Goal: Complete application form

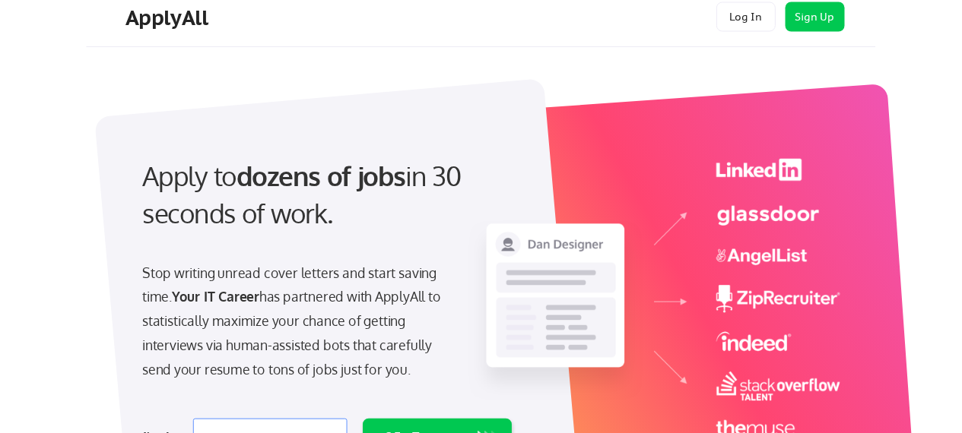
scroll to position [18, 0]
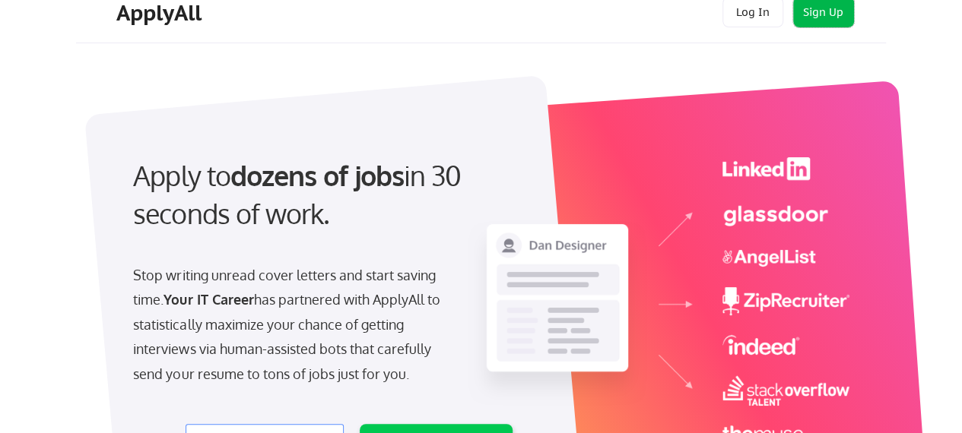
click at [844, 13] on button "Sign Up" at bounding box center [823, 12] width 61 height 30
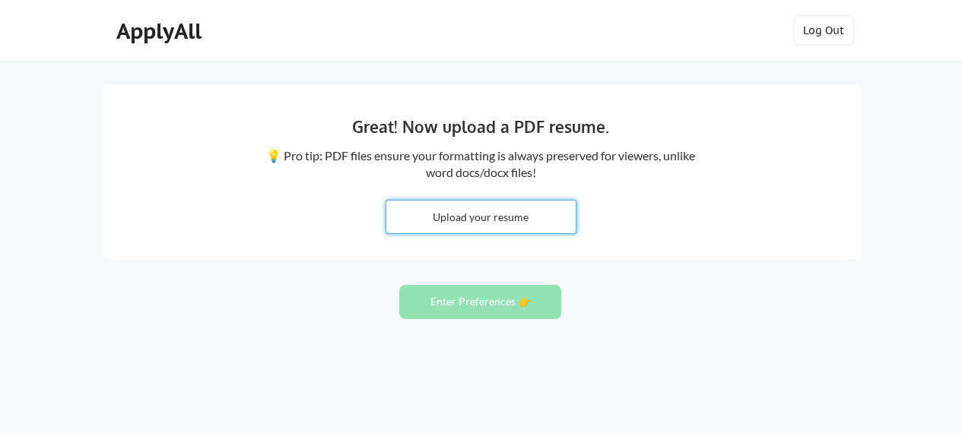
click at [534, 216] on input "file" at bounding box center [480, 217] width 189 height 33
type input "C:\fakepath\updated IT Audit-resume.pdf"
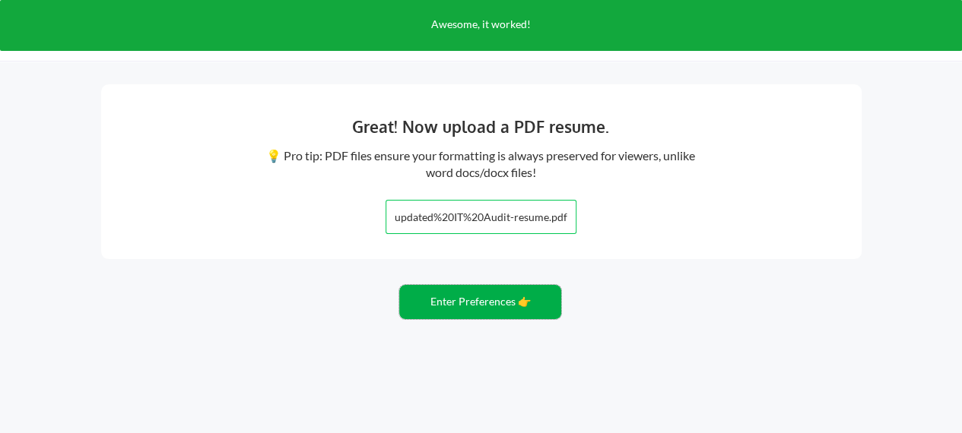
click at [508, 308] on button "Enter Preferences 👉" at bounding box center [480, 302] width 162 height 34
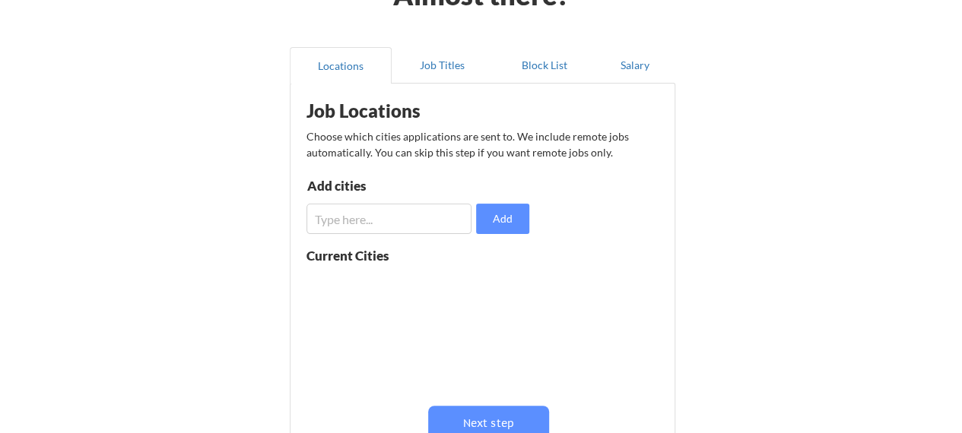
scroll to position [174, 0]
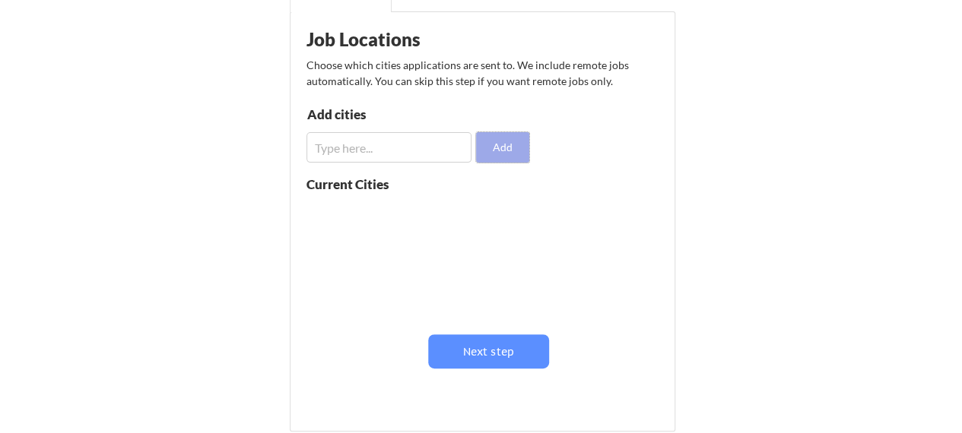
click at [497, 154] on button "Add" at bounding box center [502, 147] width 53 height 30
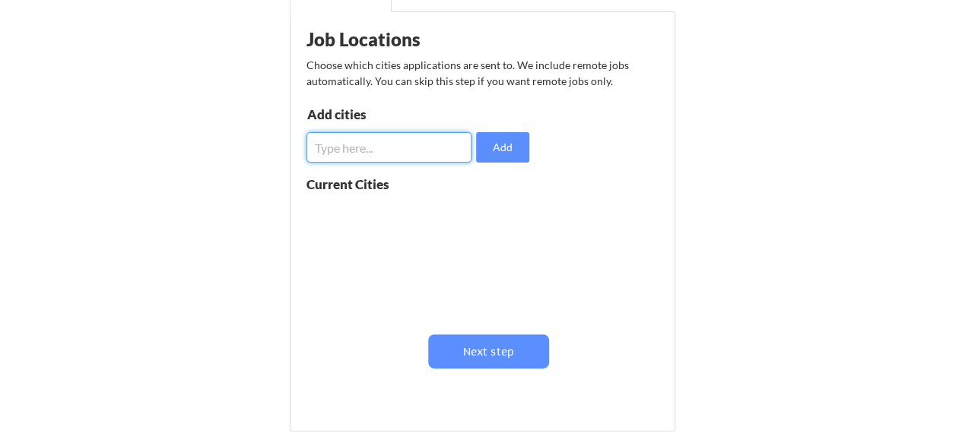
click at [427, 147] on input "input" at bounding box center [389, 147] width 166 height 30
type input "T"
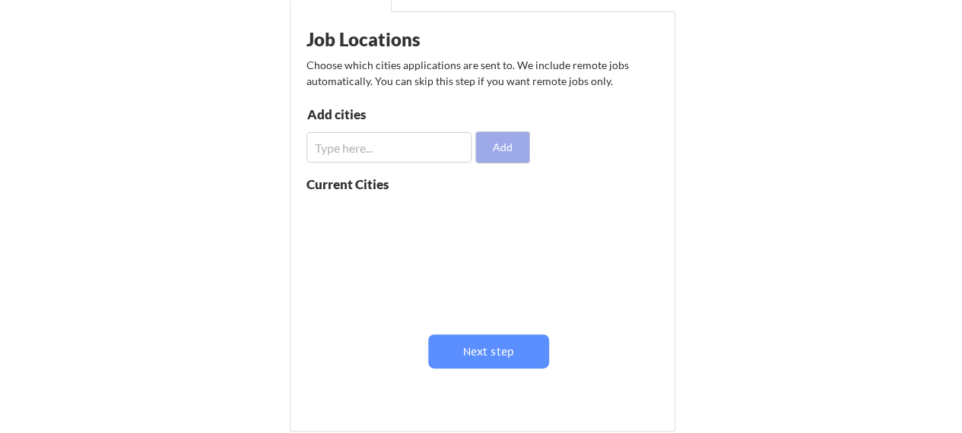
click at [506, 152] on button "Add" at bounding box center [502, 147] width 53 height 30
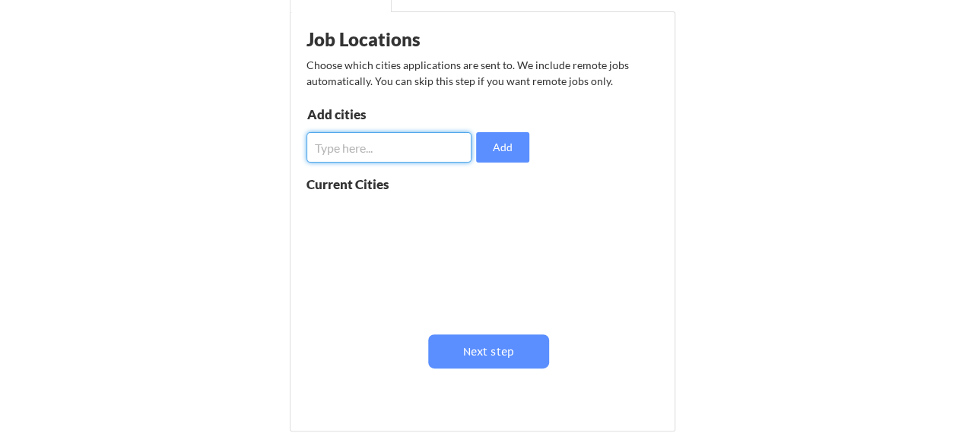
click at [396, 146] on input "input" at bounding box center [389, 147] width 166 height 30
type input "[GEOGRAPHIC_DATA]"
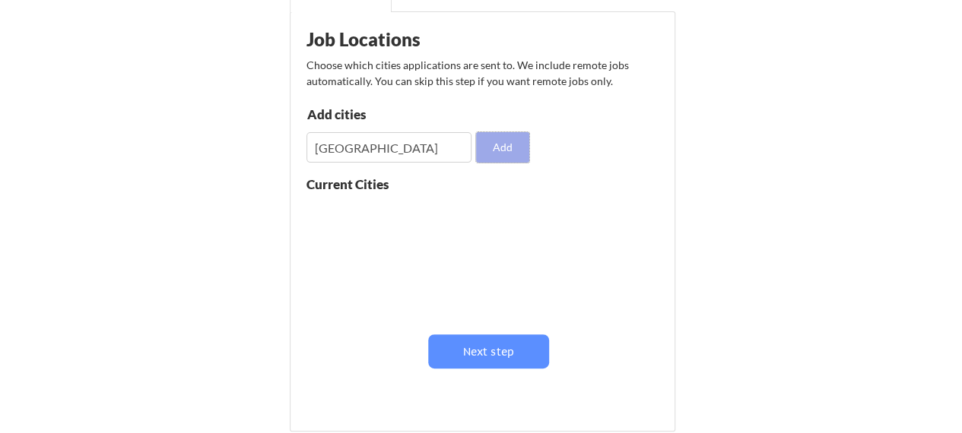
click at [505, 154] on button "Add" at bounding box center [502, 147] width 53 height 30
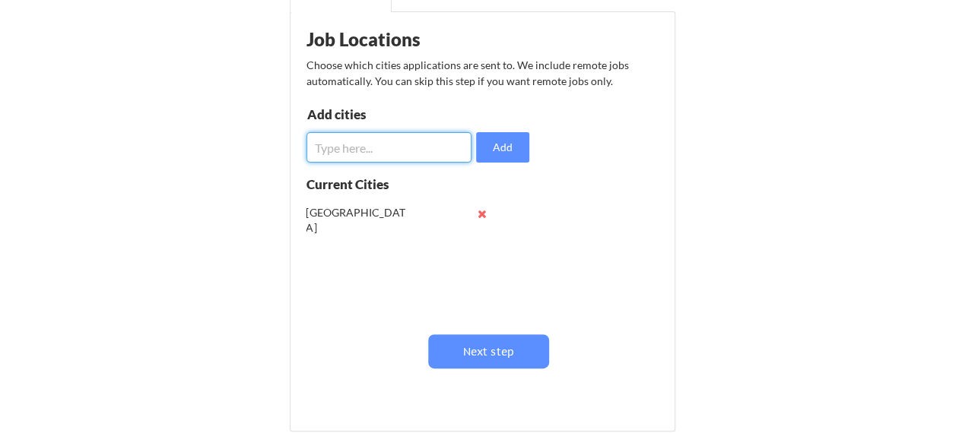
click at [384, 144] on input "input" at bounding box center [389, 147] width 166 height 30
type input "[PERSON_NAME]"
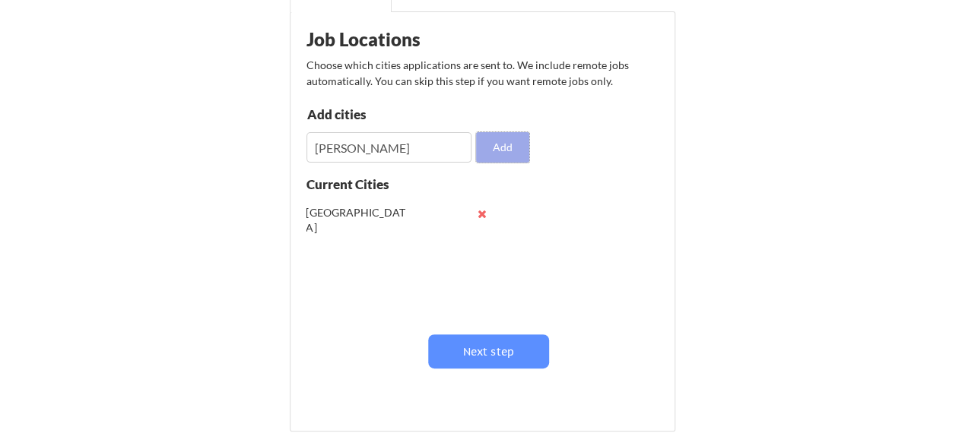
click at [515, 153] on button "Add" at bounding box center [502, 147] width 53 height 30
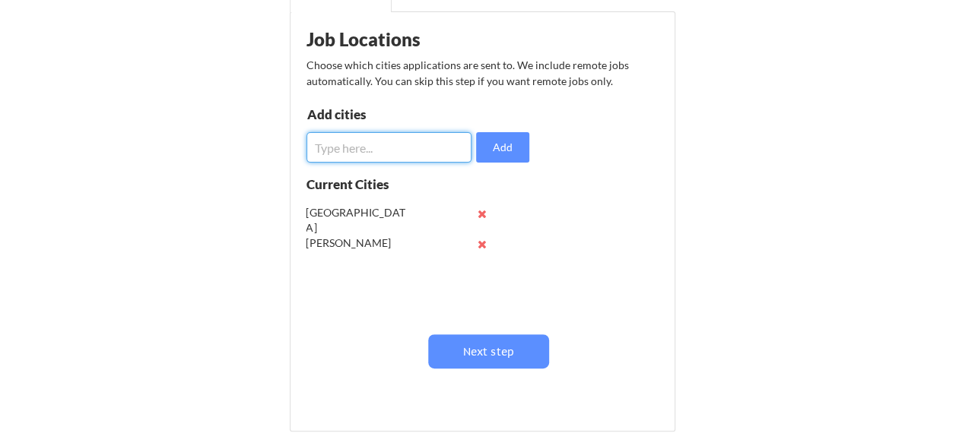
click at [371, 151] on input "input" at bounding box center [389, 147] width 166 height 30
click at [367, 151] on input "input" at bounding box center [389, 147] width 166 height 30
type input "Plano"
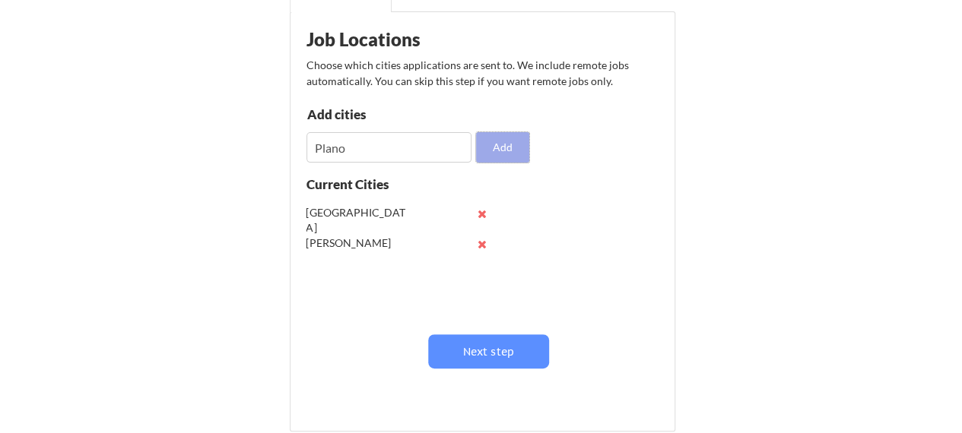
click at [485, 154] on button "Add" at bounding box center [502, 147] width 53 height 30
click at [480, 211] on button at bounding box center [482, 213] width 11 height 11
click at [482, 242] on button at bounding box center [482, 244] width 11 height 11
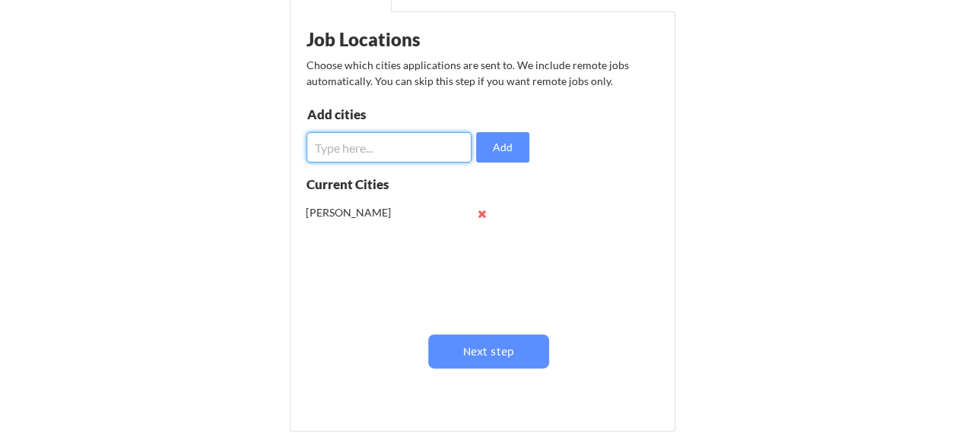
click at [434, 148] on input "input" at bounding box center [389, 147] width 166 height 30
type input "dallas"
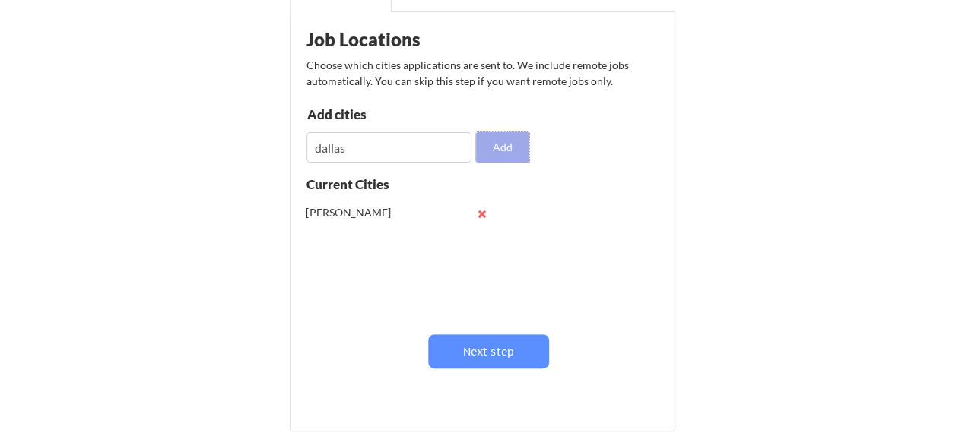
click at [501, 145] on button "Add" at bounding box center [502, 147] width 53 height 30
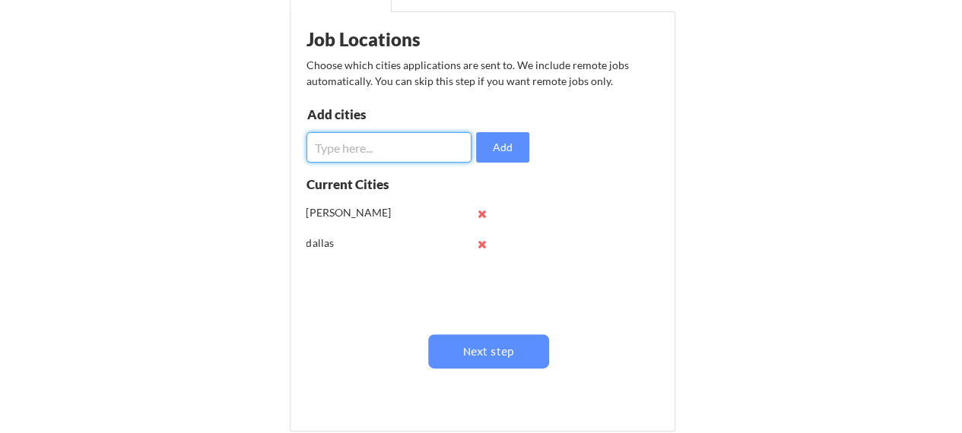
click at [391, 148] on input "input" at bounding box center [389, 147] width 166 height 30
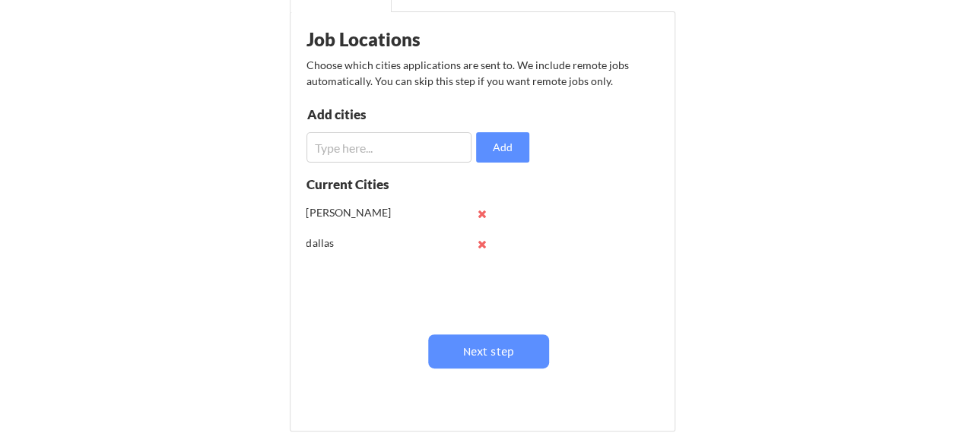
click at [308, 246] on div "dallas" at bounding box center [356, 243] width 100 height 15
click at [480, 242] on button at bounding box center [482, 244] width 11 height 11
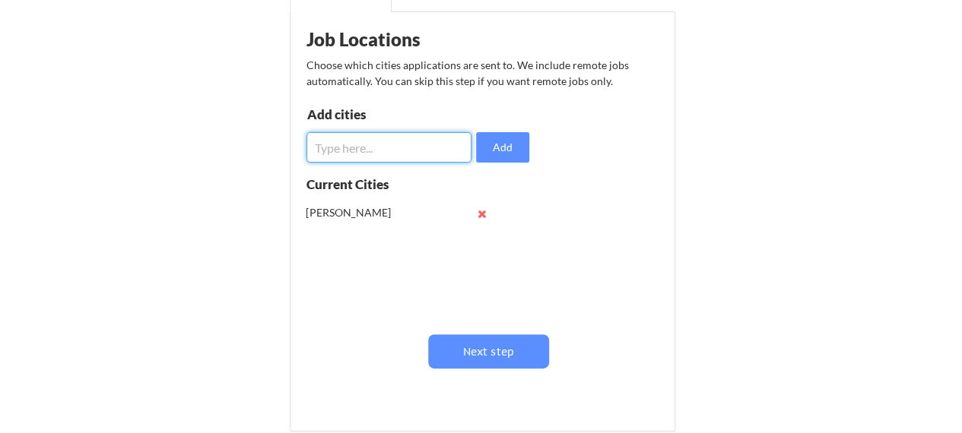
click at [403, 154] on input "input" at bounding box center [389, 147] width 166 height 30
type input "[GEOGRAPHIC_DATA]"
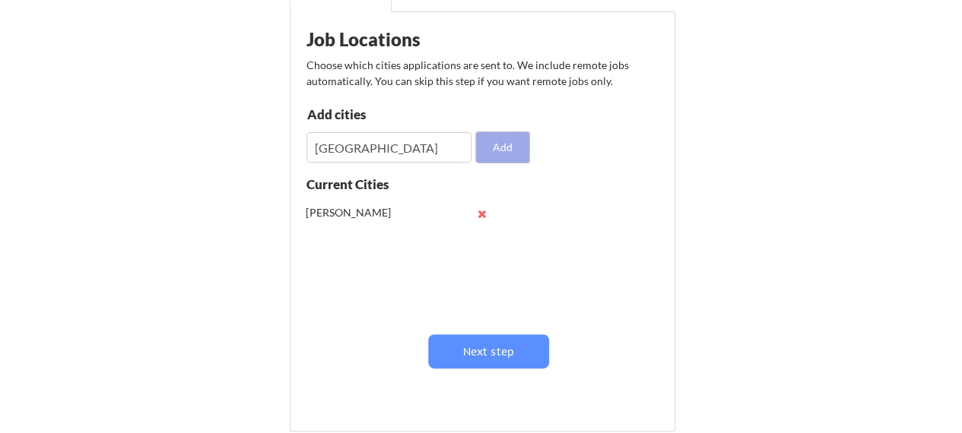
click at [517, 144] on button "Add" at bounding box center [502, 147] width 53 height 30
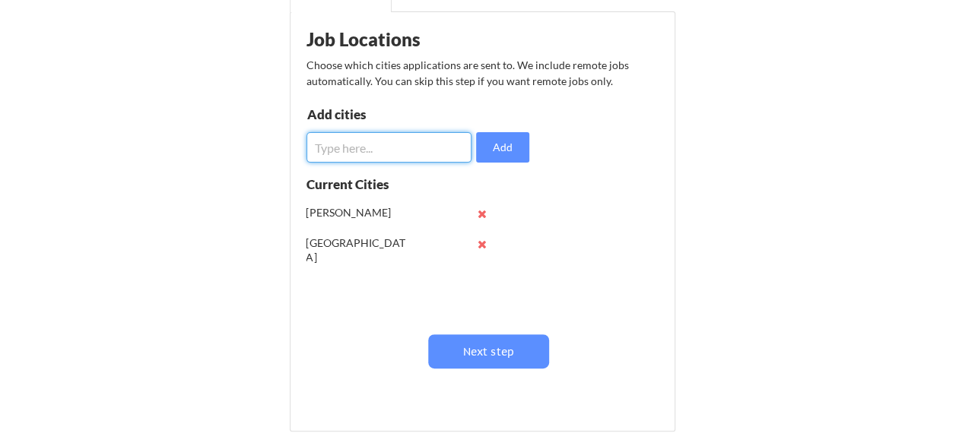
click at [413, 154] on input "input" at bounding box center [389, 147] width 166 height 30
type input "Plano"
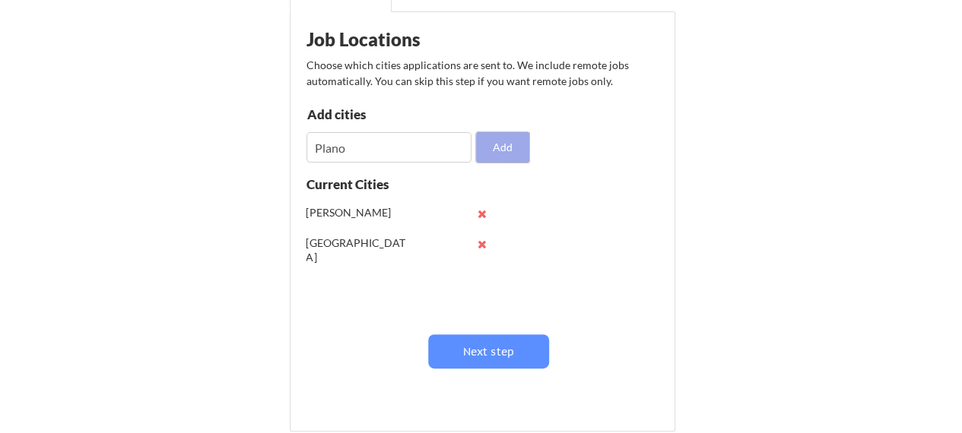
click at [486, 151] on button "Add" at bounding box center [502, 147] width 53 height 30
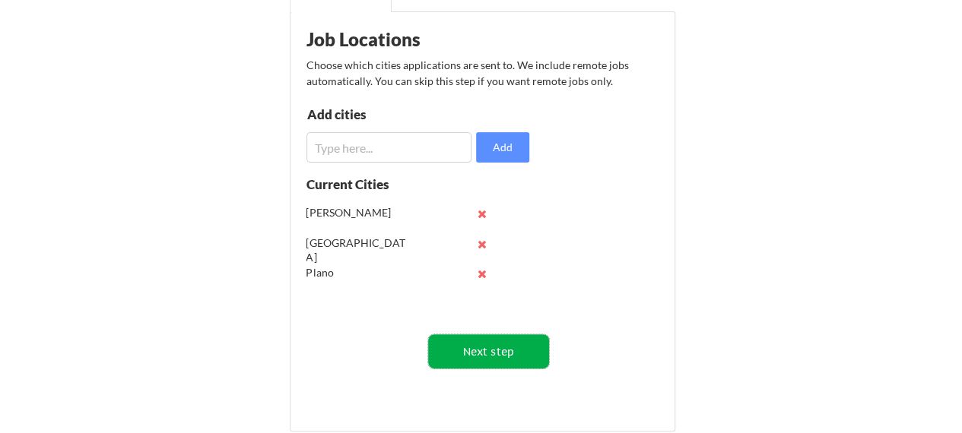
click at [488, 361] on button "Next step" at bounding box center [488, 351] width 121 height 34
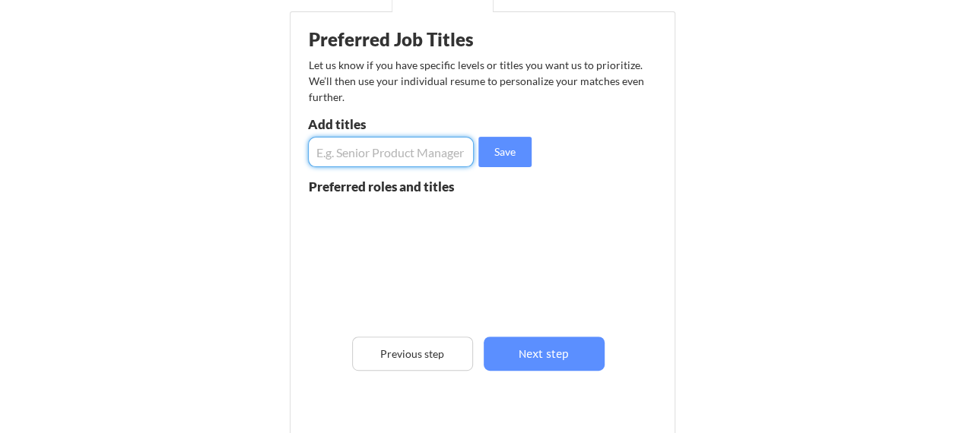
click at [380, 160] on input "input" at bounding box center [391, 152] width 166 height 30
type input "IT Auditor"
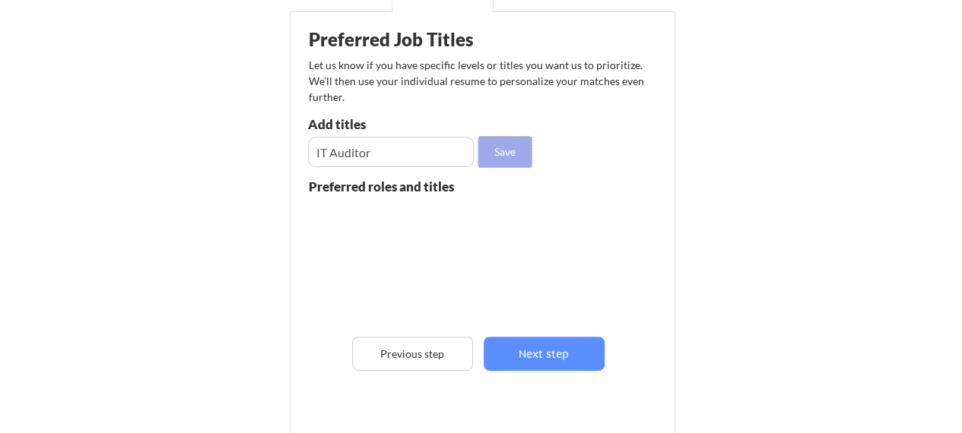
click at [491, 162] on button "Save" at bounding box center [504, 152] width 53 height 30
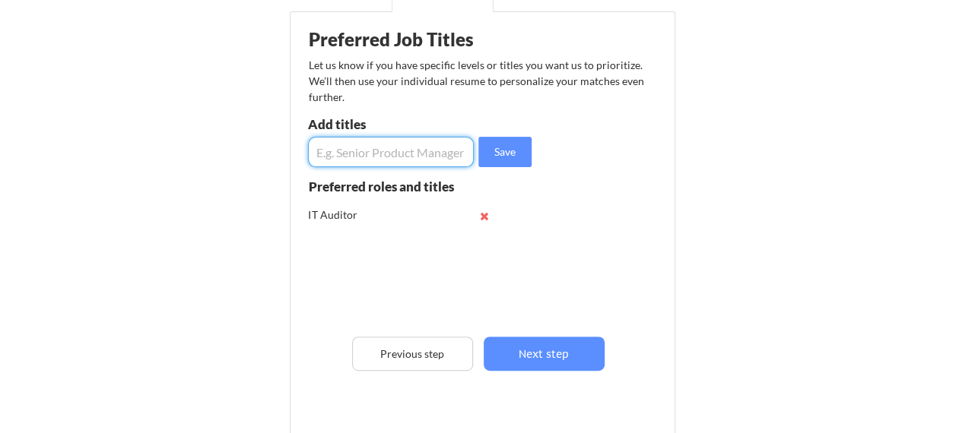
click at [390, 148] on input "input" at bounding box center [391, 152] width 166 height 30
type input "IT Audit Analyst/Specialist"
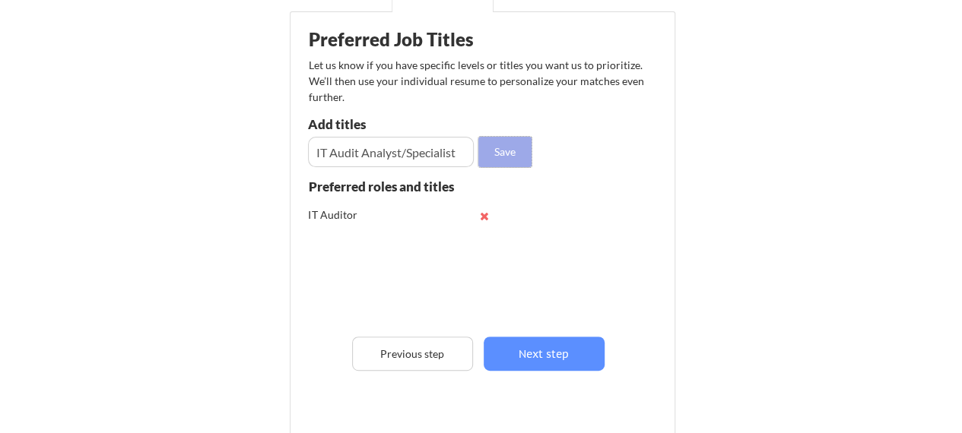
click at [498, 162] on button "Save" at bounding box center [504, 152] width 53 height 30
click at [390, 154] on input "input" at bounding box center [391, 152] width 166 height 30
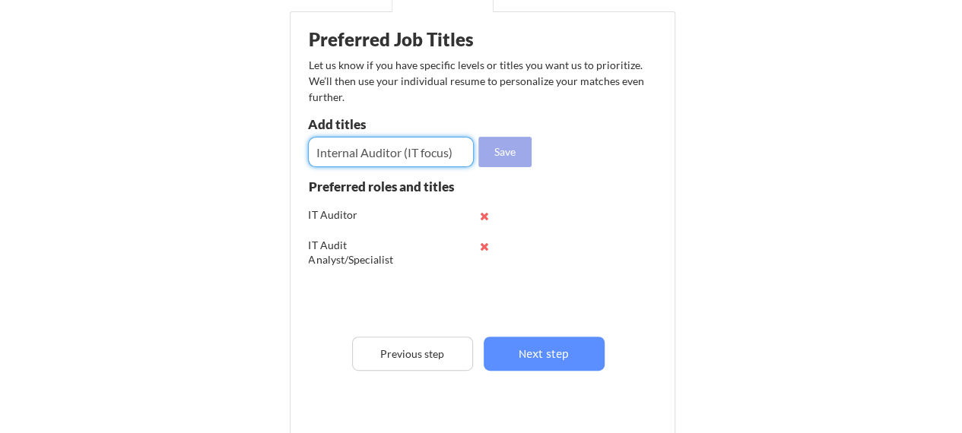
type input "Internal Auditor (IT focus)"
click at [527, 150] on button "Save" at bounding box center [504, 152] width 53 height 30
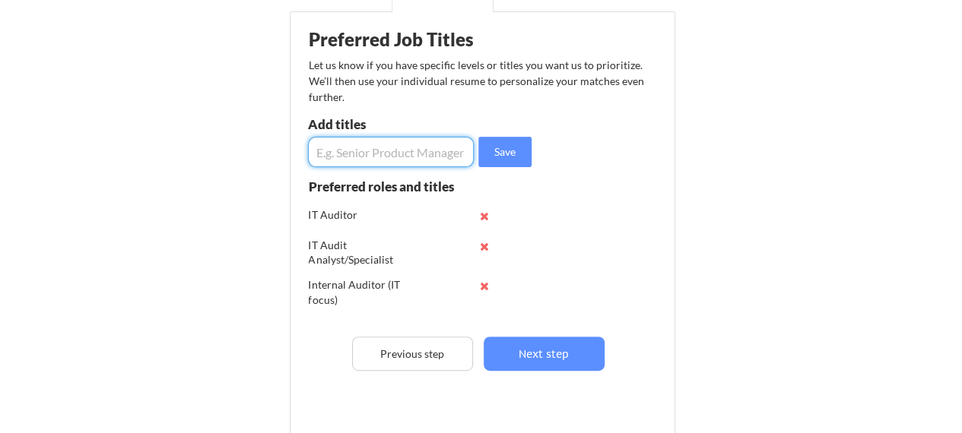
click at [406, 154] on input "input" at bounding box center [391, 152] width 166 height 30
type input "SOX Analyst/Specialist"
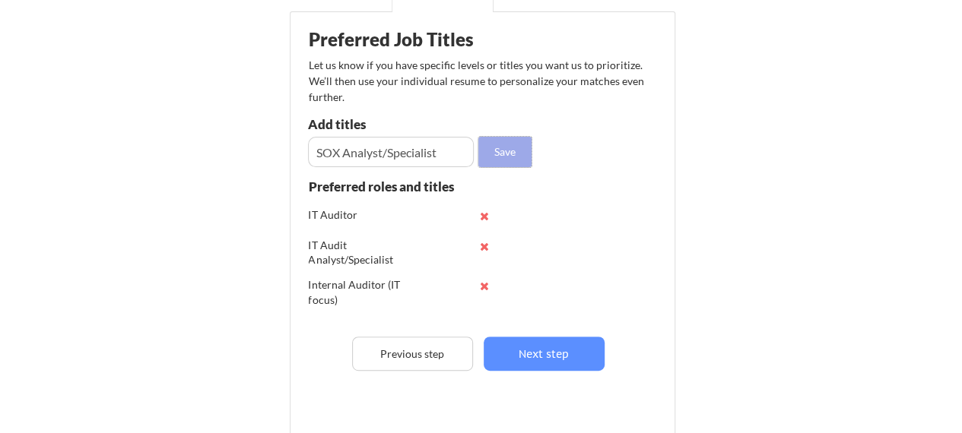
click at [505, 157] on button "Save" at bounding box center [504, 152] width 53 height 30
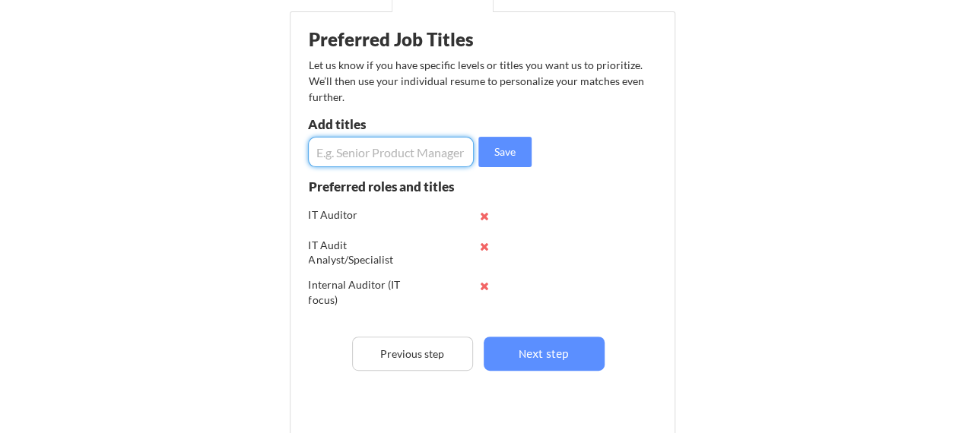
click at [407, 154] on input "input" at bounding box center [391, 152] width 166 height 30
type input "IT security Analyst (control Tester)"
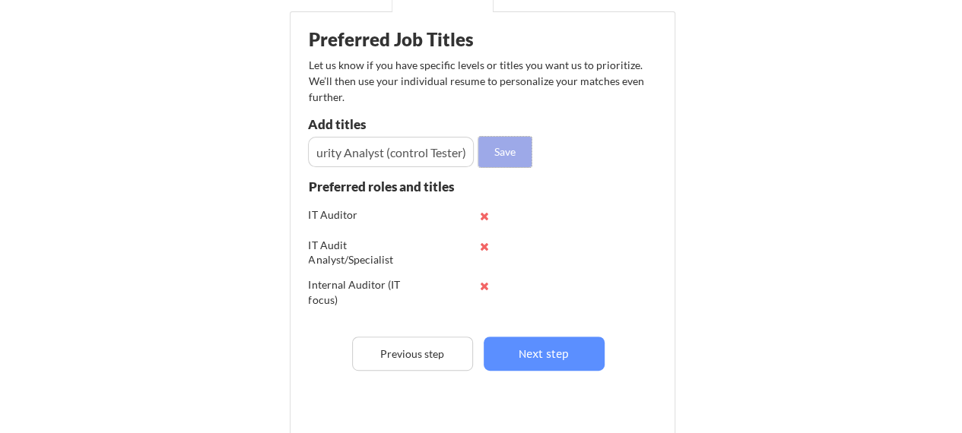
scroll to position [0, 0]
click at [507, 156] on button "Save" at bounding box center [504, 152] width 53 height 30
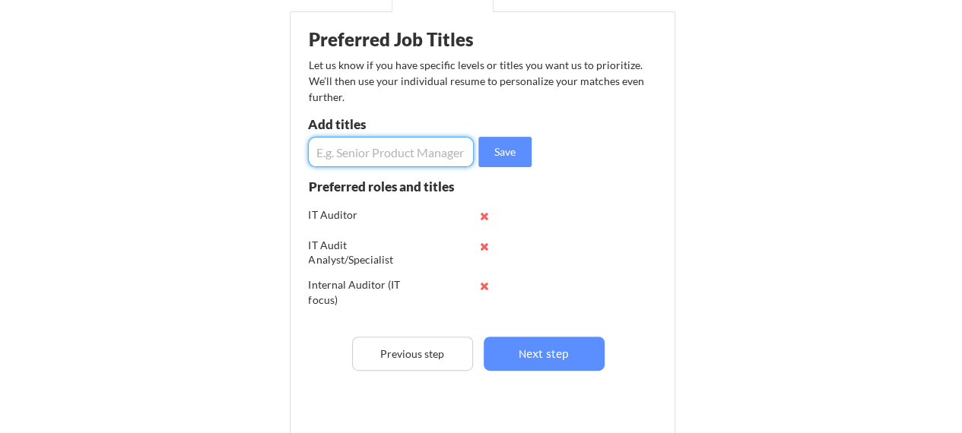
click at [384, 164] on input "input" at bounding box center [391, 152] width 166 height 30
type input "IT Security Auditor"
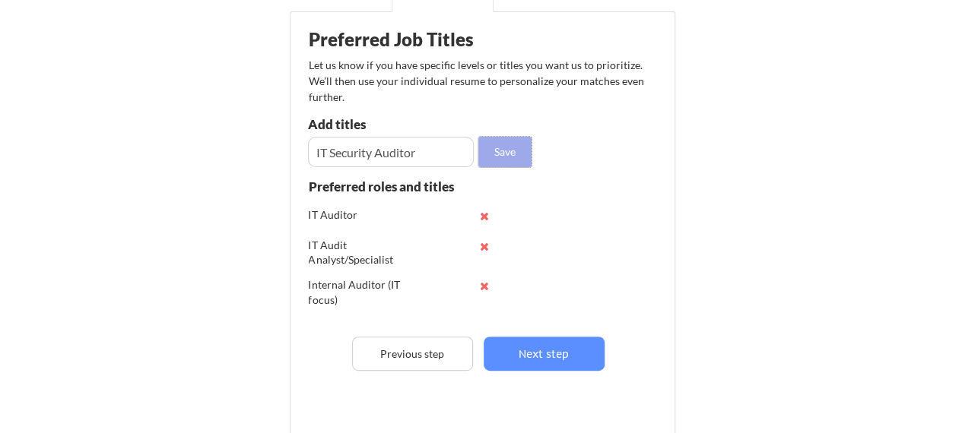
click at [517, 156] on button "Save" at bounding box center [504, 152] width 53 height 30
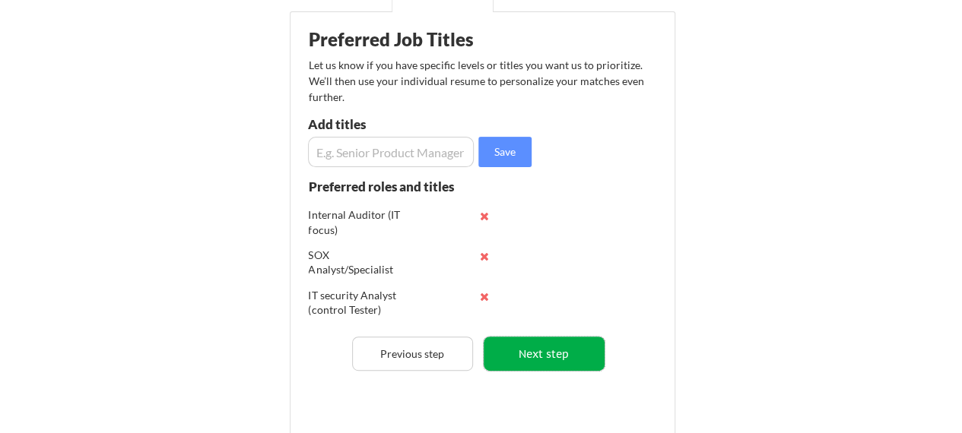
click at [553, 350] on button "Next step" at bounding box center [543, 354] width 121 height 34
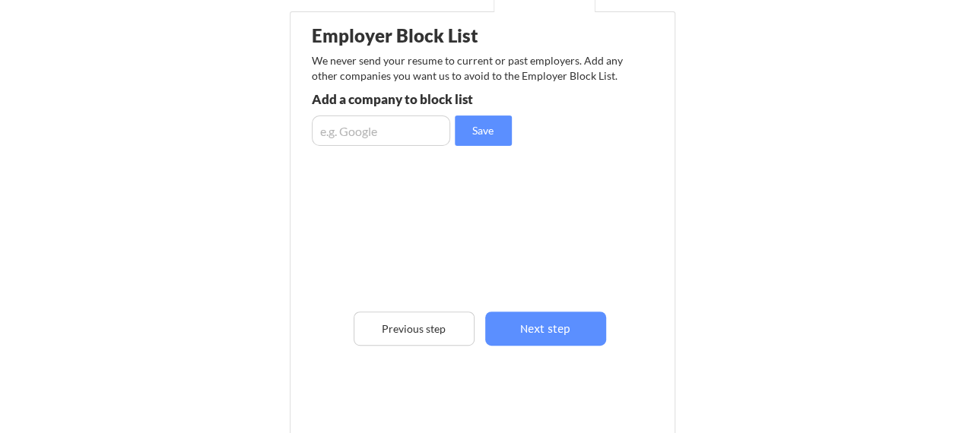
click at [372, 127] on input "input" at bounding box center [381, 131] width 138 height 30
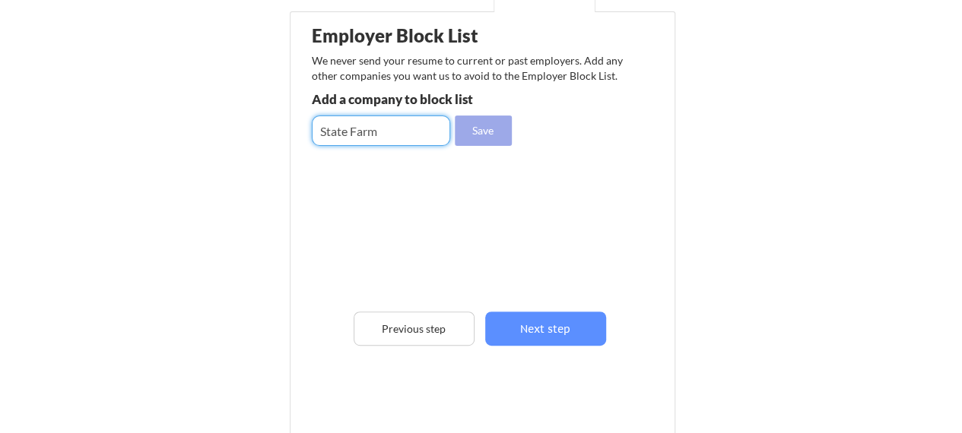
type input "State Farm"
click at [490, 134] on button "Save" at bounding box center [483, 131] width 57 height 30
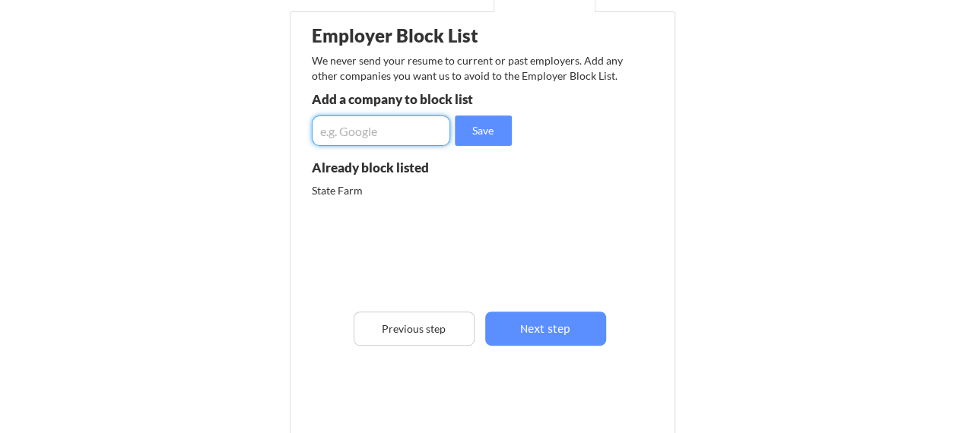
click at [360, 127] on input "input" at bounding box center [381, 131] width 138 height 30
type input "Columbia bank"
click at [450, 128] on div "Save" at bounding box center [414, 131] width 204 height 30
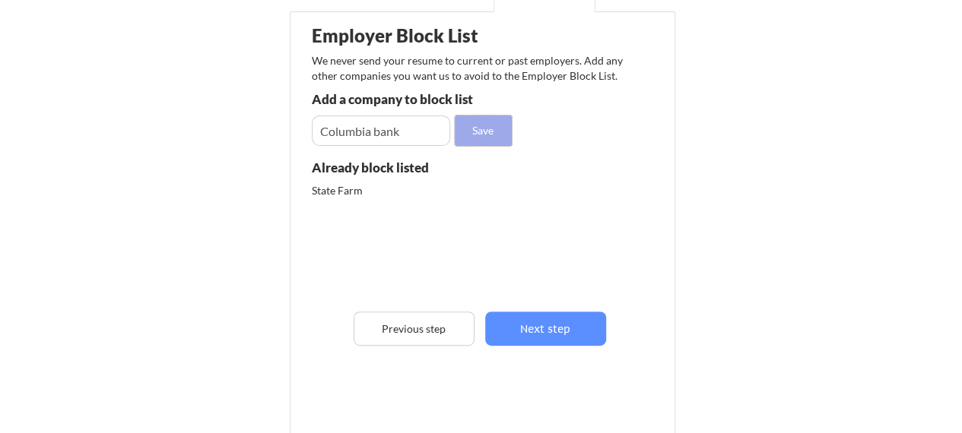
click at [479, 131] on button "Save" at bounding box center [483, 131] width 57 height 30
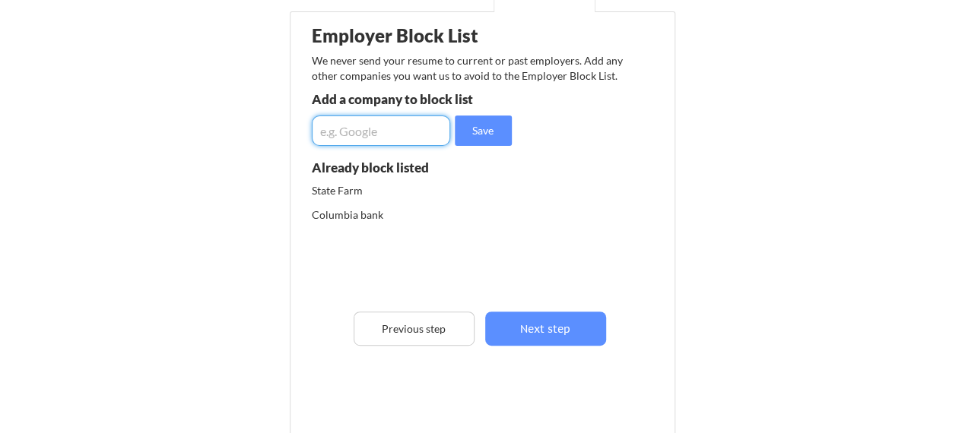
click at [391, 127] on input "input" at bounding box center [381, 131] width 138 height 30
type input "[PERSON_NAME]"
click at [496, 126] on button "Save" at bounding box center [483, 131] width 57 height 30
click at [414, 119] on input "input" at bounding box center [381, 131] width 138 height 30
type input "Fidelity"
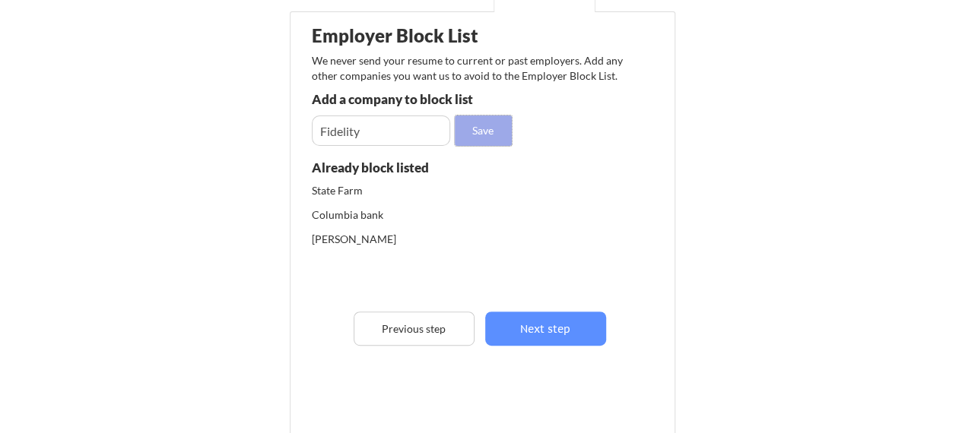
click at [493, 128] on button "Save" at bounding box center [483, 131] width 57 height 30
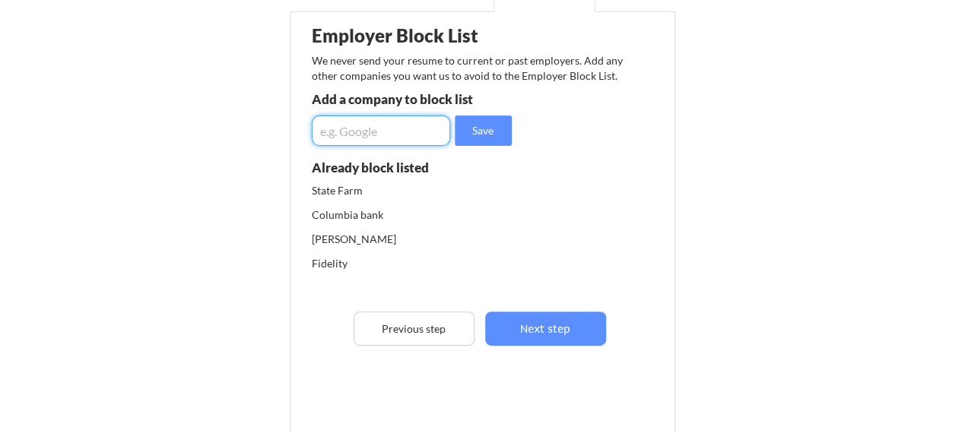
click at [429, 116] on input "input" at bounding box center [381, 131] width 138 height 30
type input "Gifthealth"
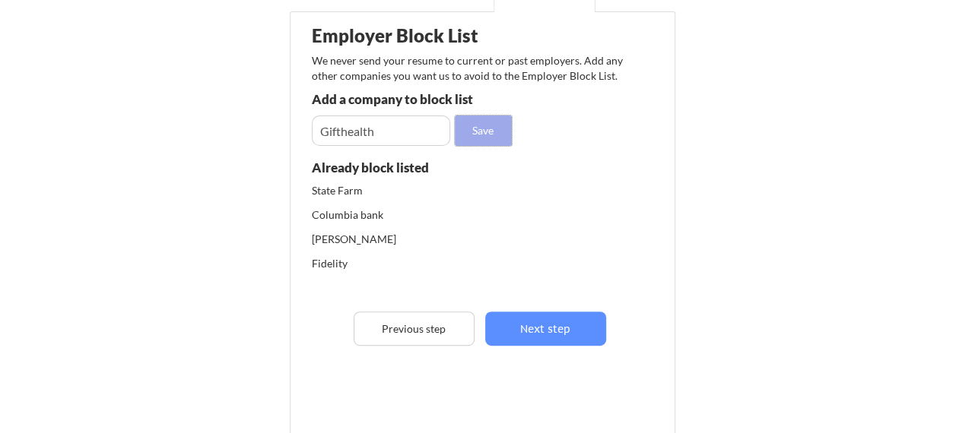
click at [487, 120] on button "Save" at bounding box center [483, 131] width 57 height 30
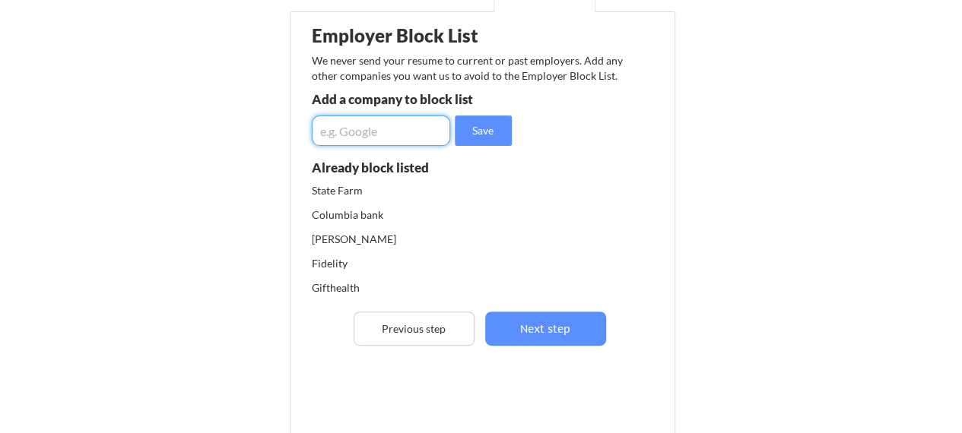
click at [417, 122] on input "input" at bounding box center [381, 131] width 138 height 30
type input "Peak6group"
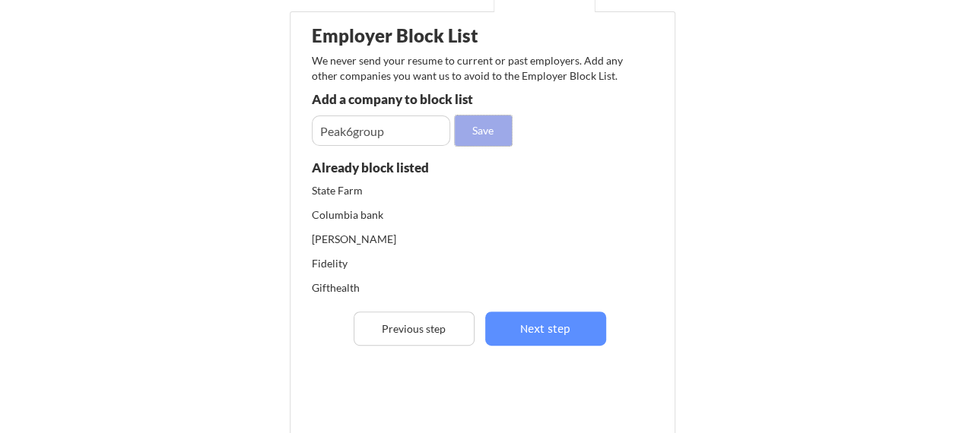
click at [497, 122] on button "Save" at bounding box center [483, 131] width 57 height 30
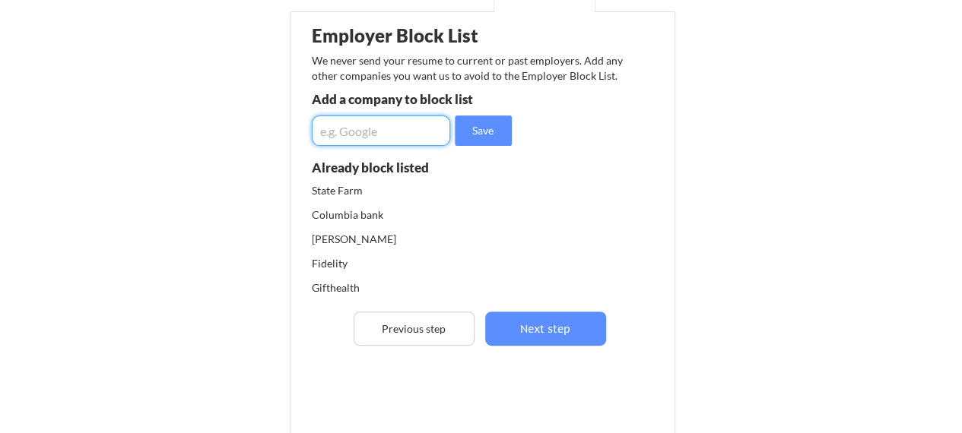
click at [401, 121] on input "input" at bounding box center [381, 131] width 138 height 30
type input "FreddieMac"
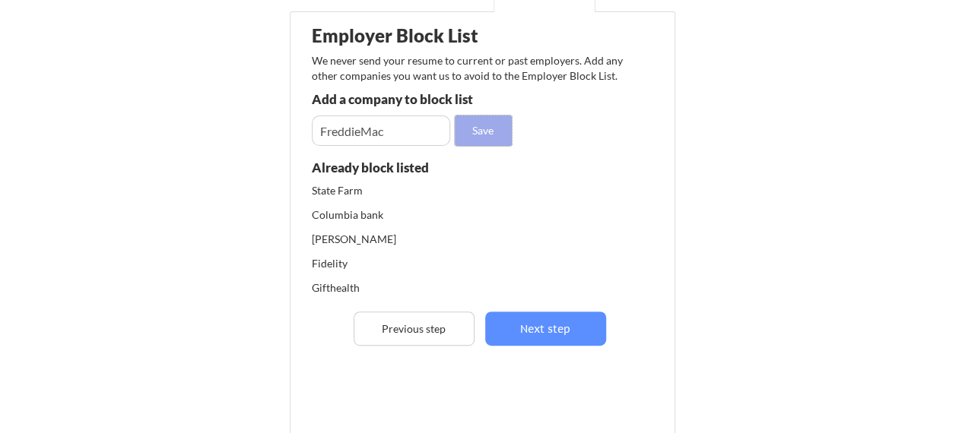
click at [476, 130] on button "Save" at bounding box center [483, 131] width 57 height 30
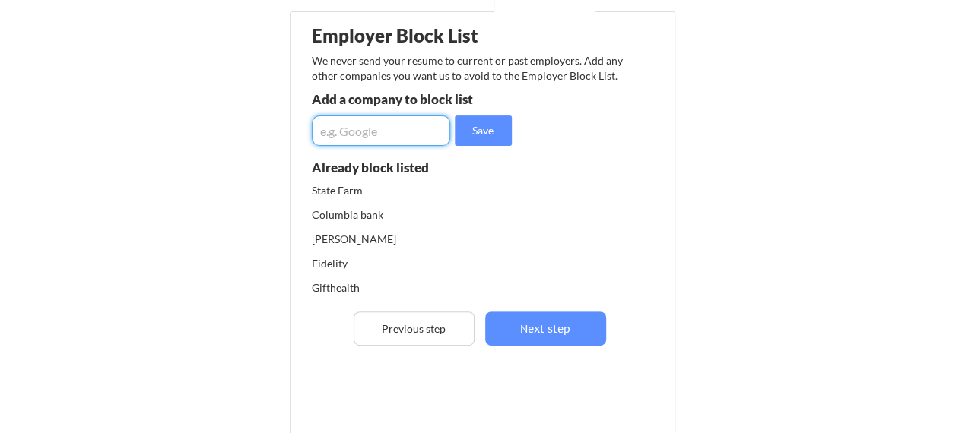
click at [392, 122] on input "input" at bounding box center [381, 131] width 138 height 30
type input "S"
type input "Sumitomo Mitsui Banking Corporation"
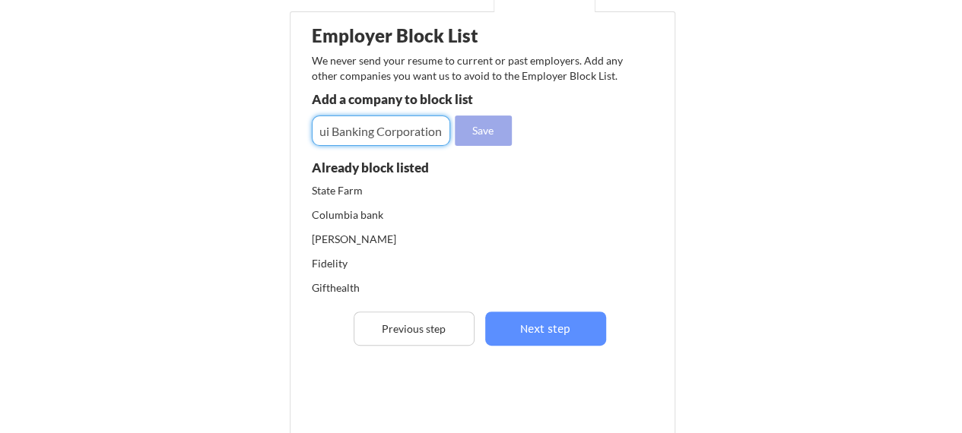
scroll to position [0, 0]
click at [493, 136] on button "Save" at bounding box center [483, 131] width 57 height 30
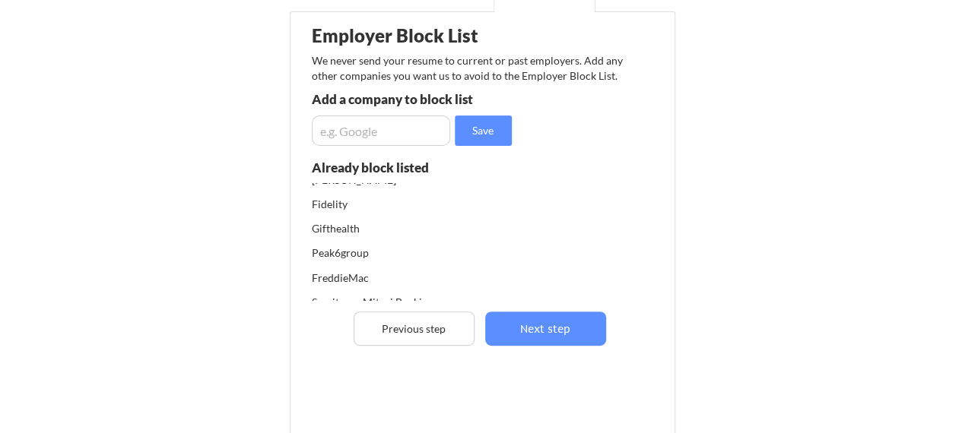
scroll to position [93, 0]
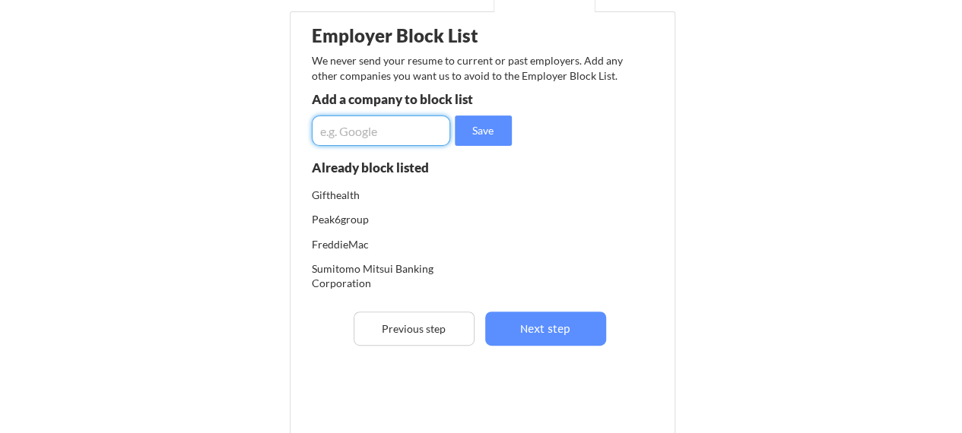
click at [410, 129] on input "input" at bounding box center [381, 131] width 138 height 30
type input "HDR"
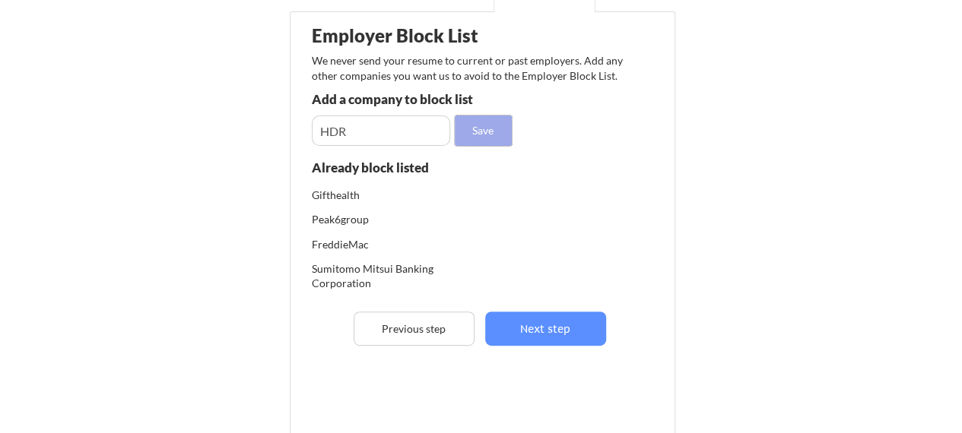
click at [488, 136] on button "Save" at bounding box center [483, 131] width 57 height 30
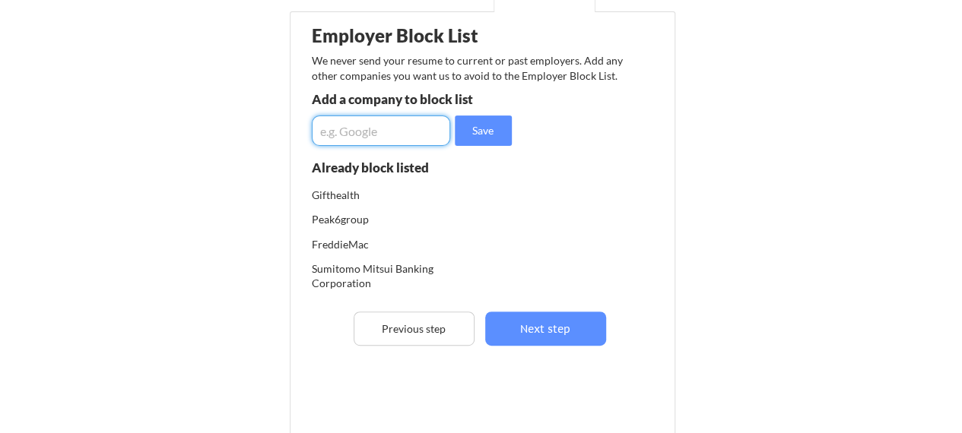
click at [423, 123] on input "input" at bounding box center [381, 131] width 138 height 30
type input "Banner Health"
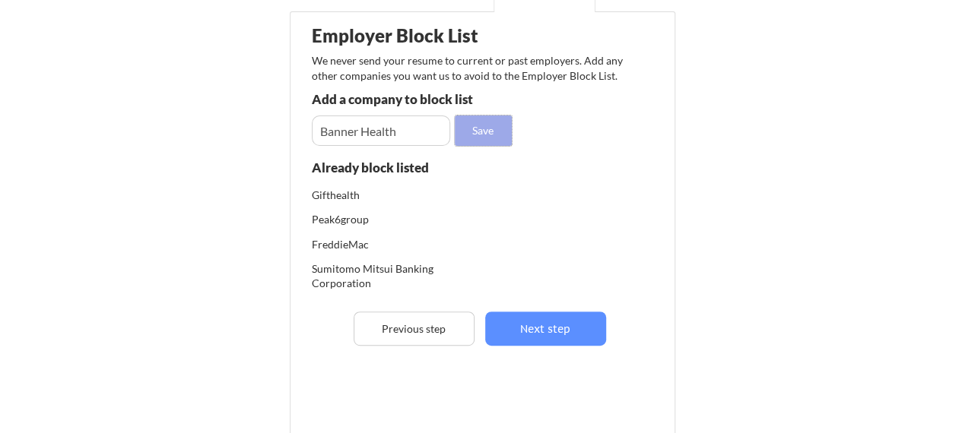
click at [477, 127] on button "Save" at bounding box center [483, 131] width 57 height 30
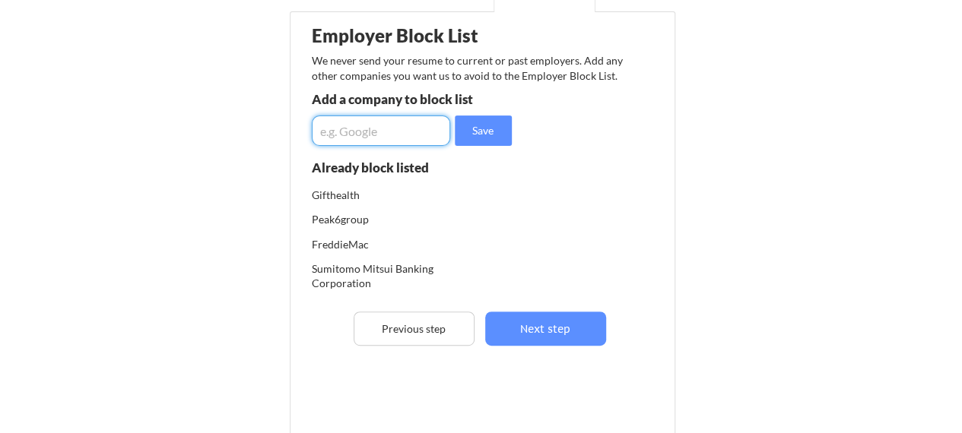
click at [389, 125] on input "input" at bounding box center [381, 131] width 138 height 30
type input "GreatAmerica"
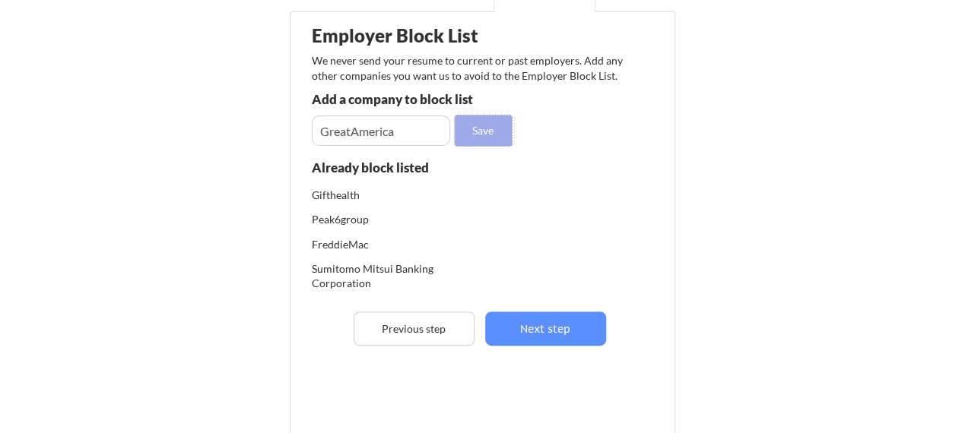
click at [479, 139] on button "Save" at bounding box center [483, 131] width 57 height 30
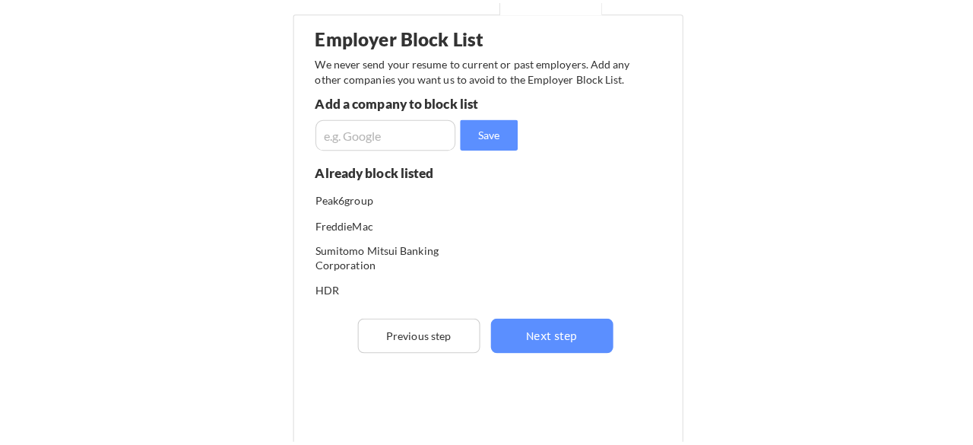
scroll to position [14, 0]
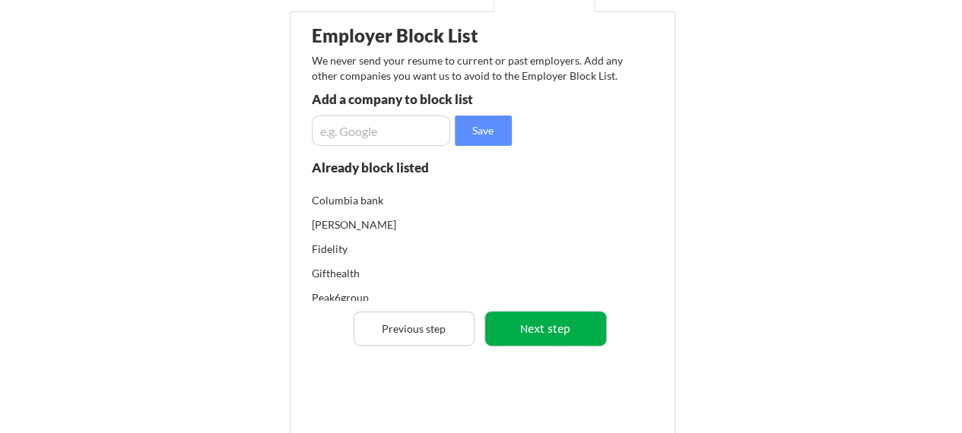
click at [517, 334] on button "Next step" at bounding box center [545, 329] width 121 height 34
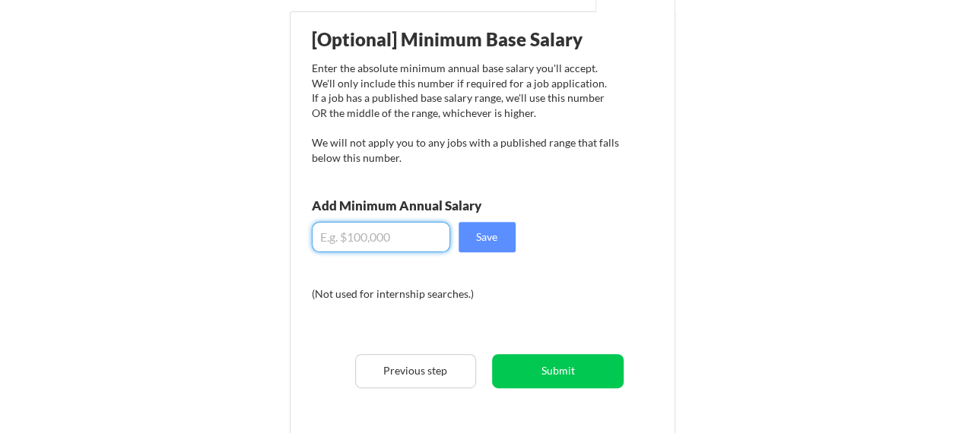
click at [350, 241] on input "input" at bounding box center [381, 237] width 138 height 30
type input "$5"
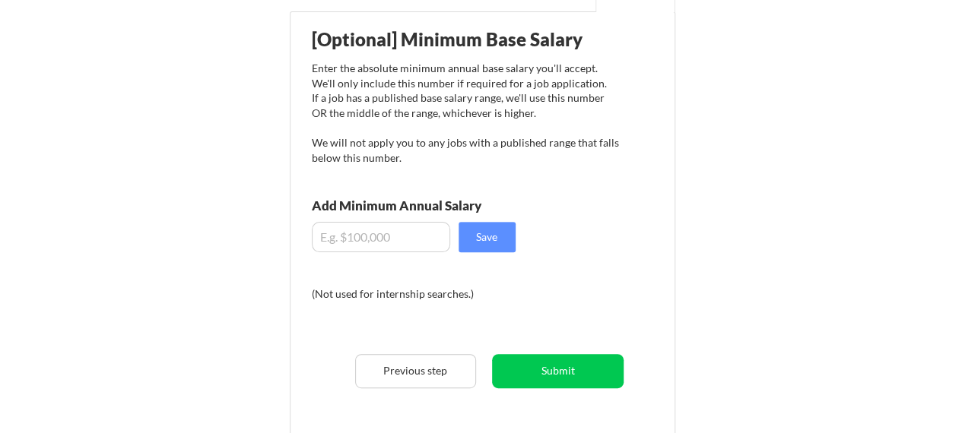
click at [329, 143] on div "Enter the absolute minimum annual base salary you'll accept. We'll only include…" at bounding box center [466, 113] width 308 height 104
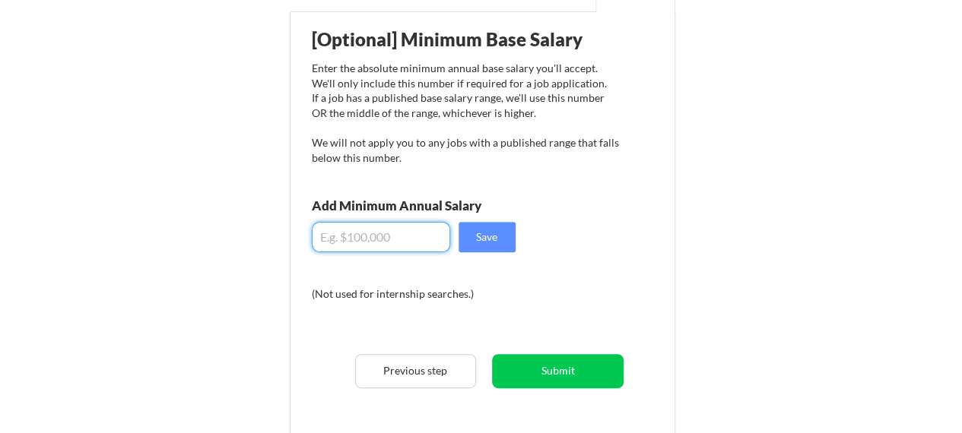
click at [359, 229] on input "input" at bounding box center [381, 237] width 138 height 30
type input "$5"
type input "$85,000"
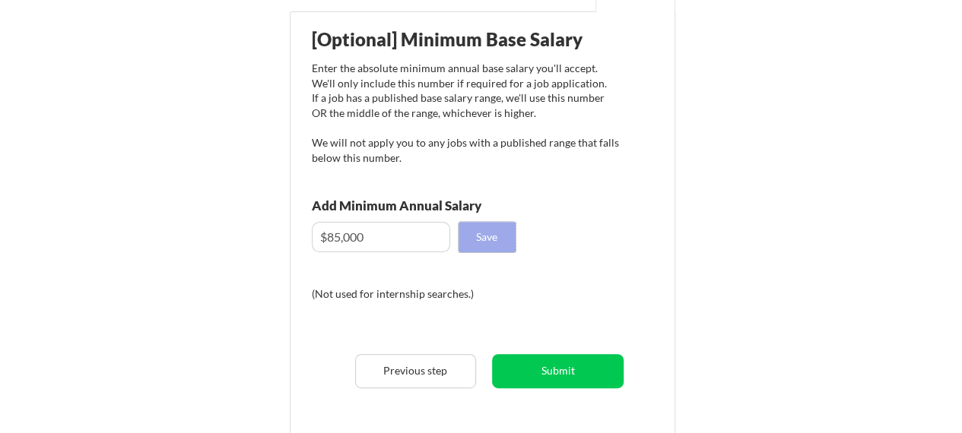
click at [461, 235] on button "Save" at bounding box center [486, 237] width 57 height 30
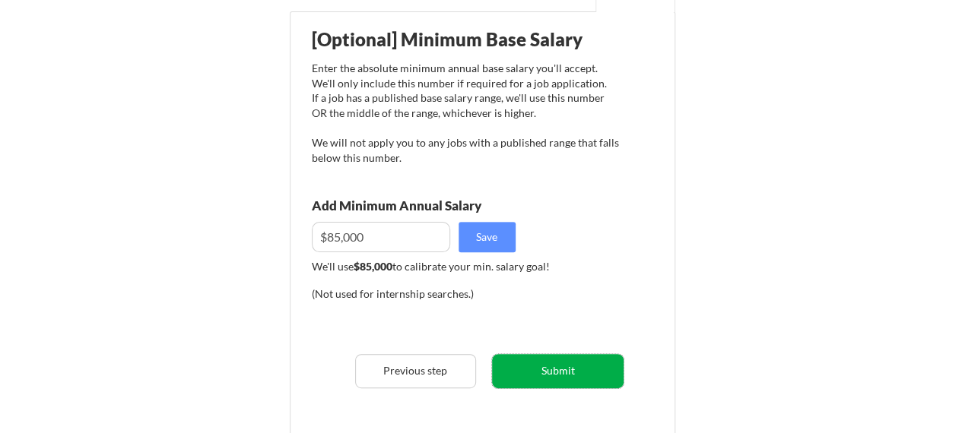
click at [556, 372] on button "Submit" at bounding box center [558, 371] width 132 height 34
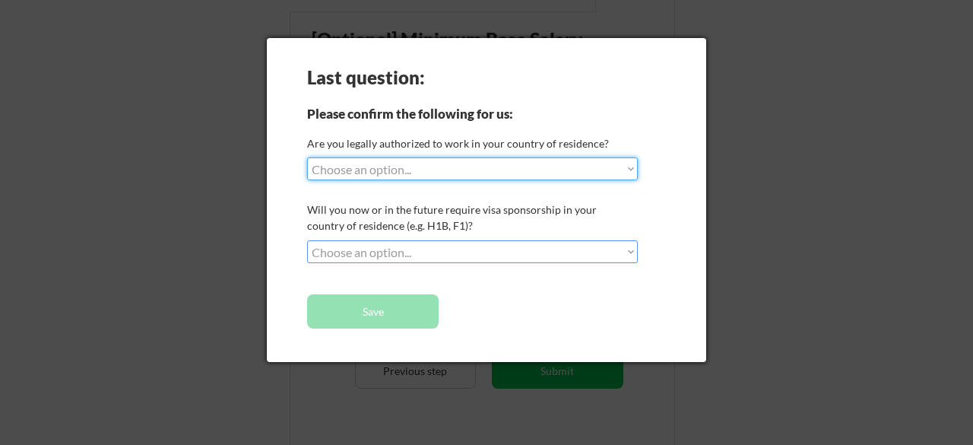
click at [526, 173] on select "Choose an option... Yes, I am a US Citizen Yes, I am a Canadian Citizen Yes, I …" at bounding box center [472, 168] width 331 height 23
select select ""yes__i_am_an_other_permanent_resident""
click at [307, 157] on select "Choose an option... Yes, I am a US Citizen Yes, I am a Canadian Citizen Yes, I …" at bounding box center [472, 168] width 331 height 23
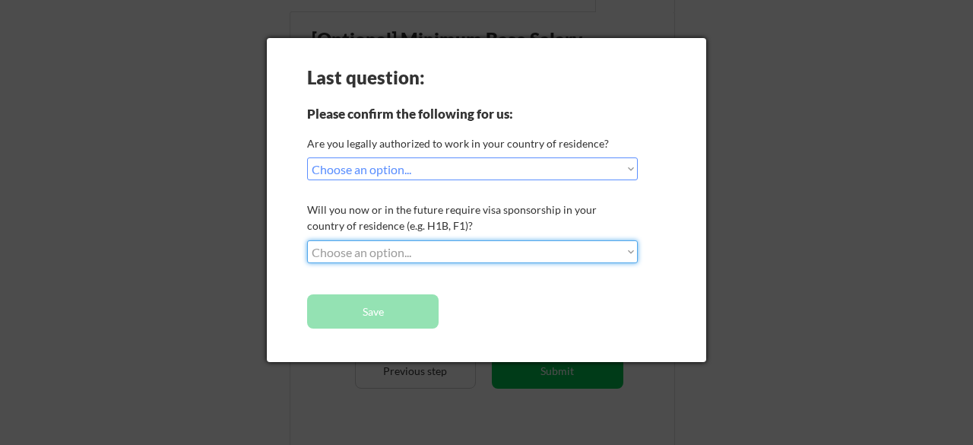
click at [490, 256] on select "Choose an option... No, I will not need sponsorship Yes, I will need sponsorship" at bounding box center [472, 251] width 331 height 23
select select ""no__i_will_not_need_sponsorship""
click at [307, 240] on select "Choose an option... No, I will not need sponsorship Yes, I will need sponsorship" at bounding box center [472, 251] width 331 height 23
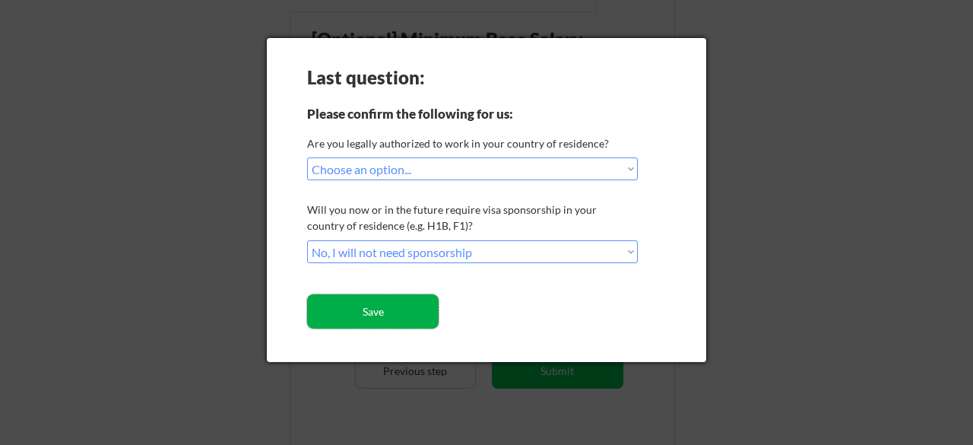
click at [416, 314] on button "Save" at bounding box center [373, 311] width 132 height 34
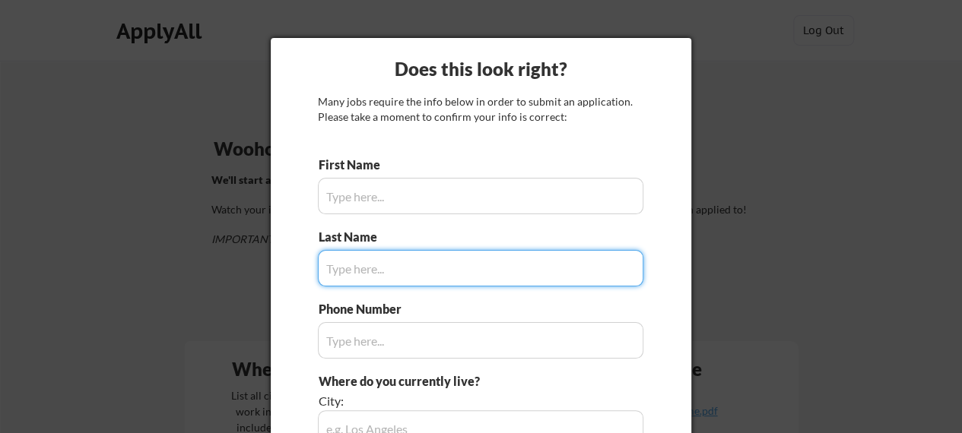
type input "Jennie"
type input "404-395-2540"
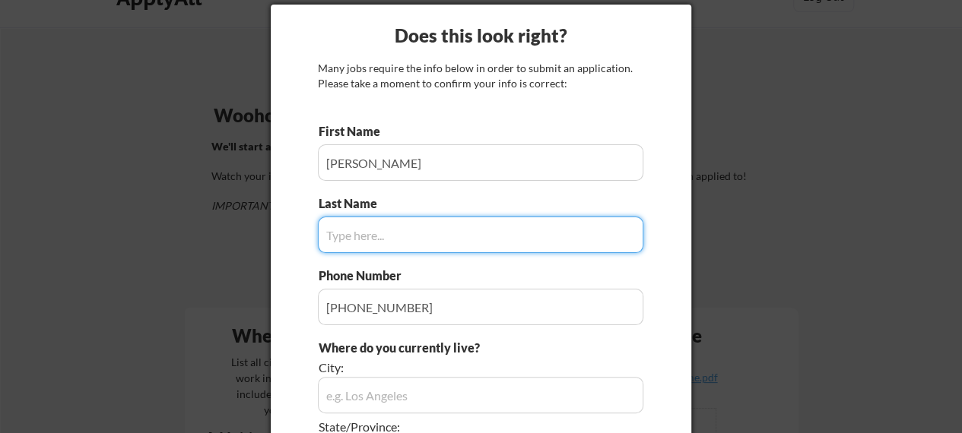
scroll to position [27, 0]
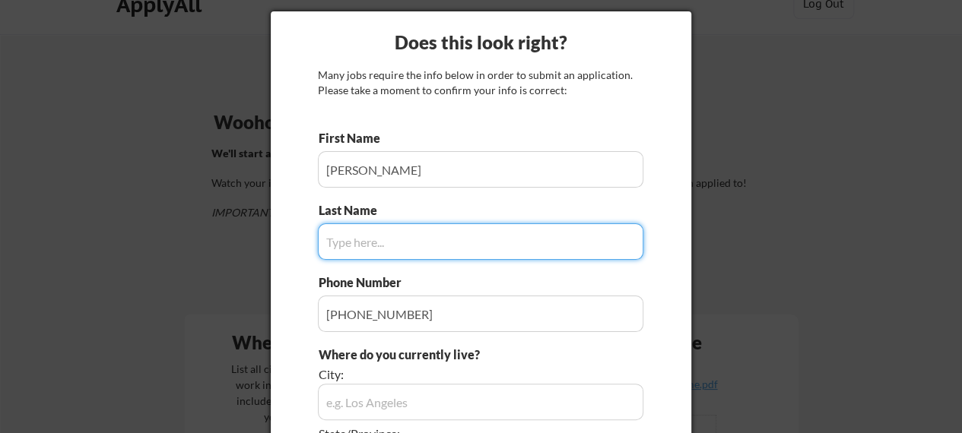
type input "Laditi"
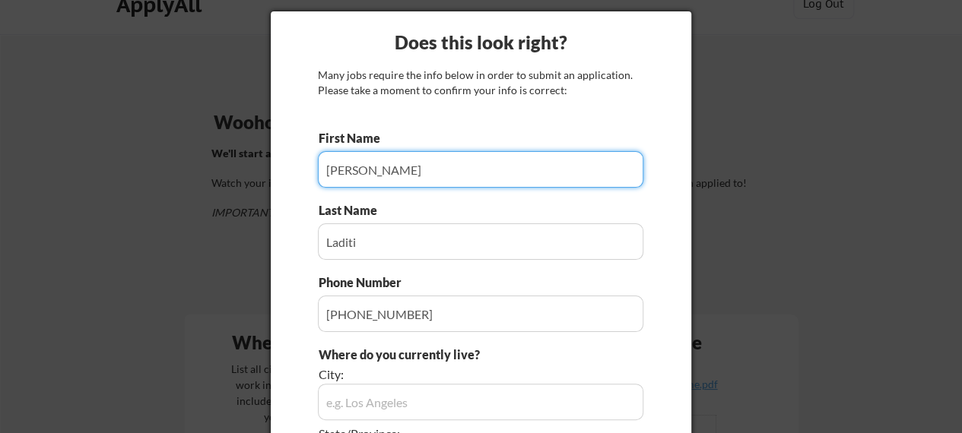
click at [432, 177] on input "input" at bounding box center [480, 169] width 325 height 36
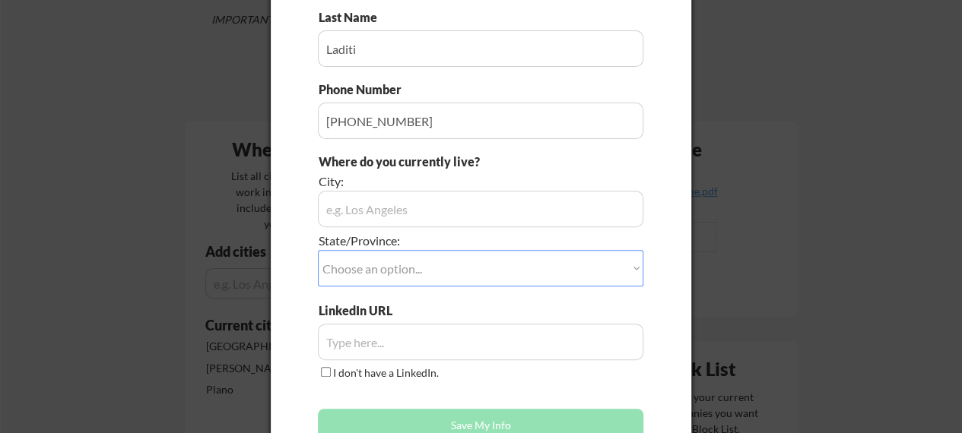
scroll to position [224, 0]
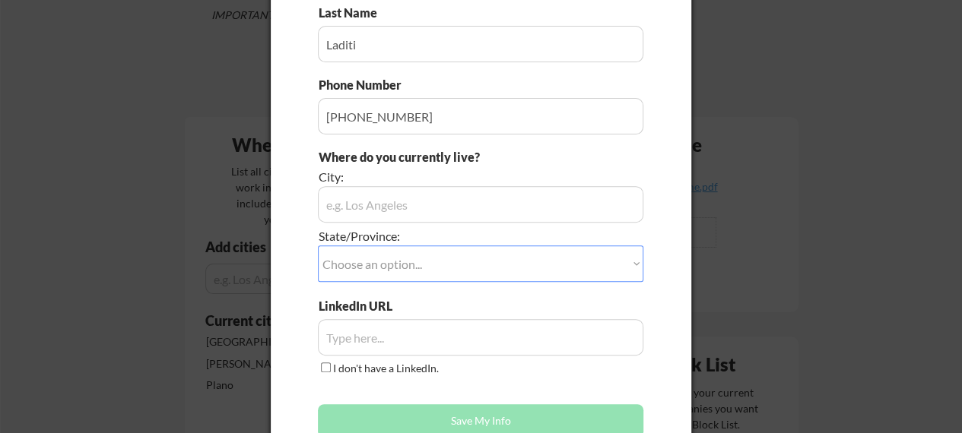
type input "Jennifer"
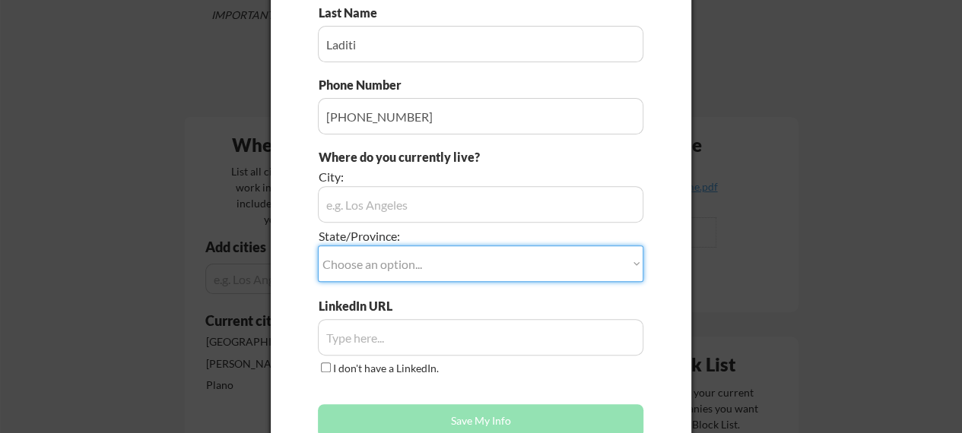
click at [604, 258] on select "Choose an option... Other/Not Applicable Alabama Alaska Alberta Arizona Arkansa…" at bounding box center [480, 264] width 325 height 36
select select ""Texas""
click at [318, 246] on select "Choose an option... Other/Not Applicable Alabama Alaska Alberta Arizona Arkansa…" at bounding box center [480, 264] width 325 height 36
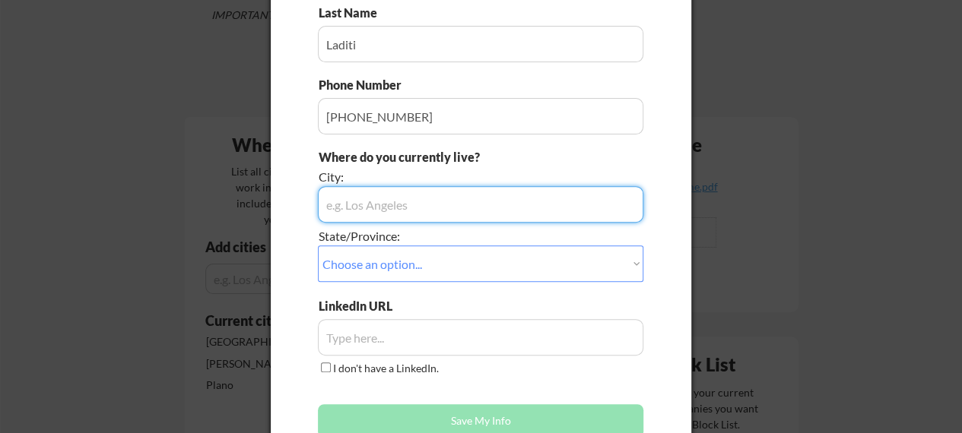
click at [363, 204] on input "input" at bounding box center [480, 204] width 325 height 36
type input "[GEOGRAPHIC_DATA]"
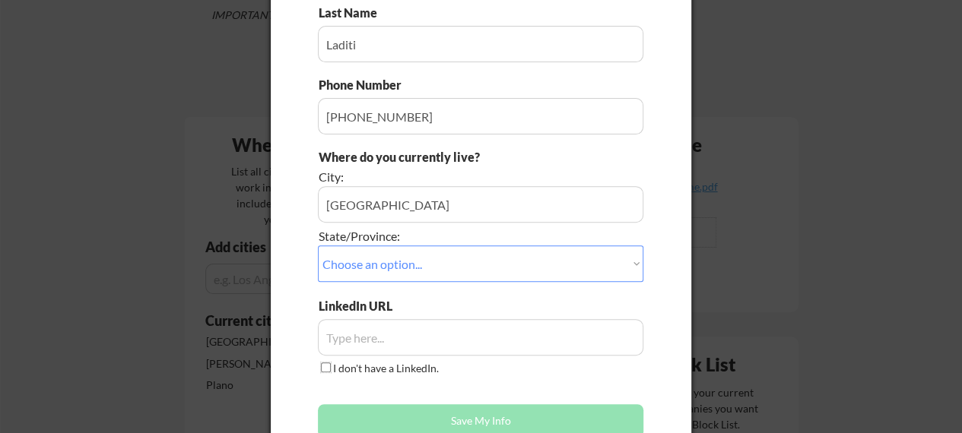
click at [321, 370] on input "I don't have a LinkedIn." at bounding box center [326, 368] width 10 height 10
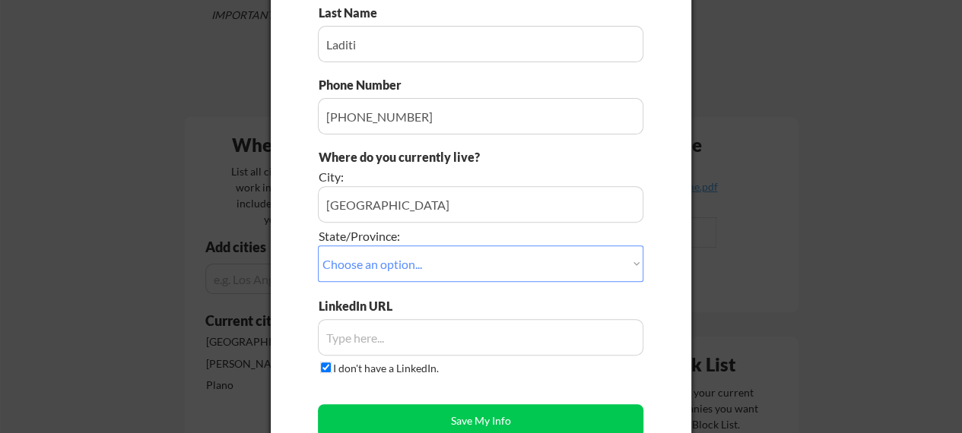
click at [325, 367] on input "I don't have a LinkedIn." at bounding box center [326, 368] width 10 height 10
checkbox input "false"
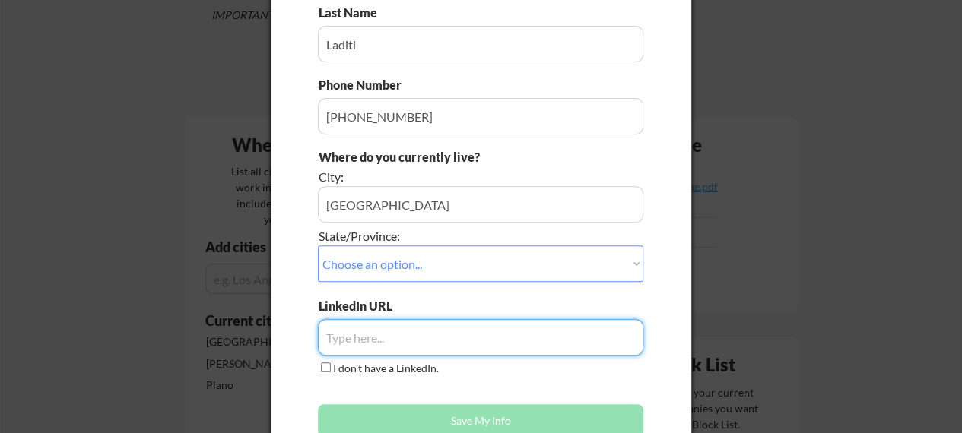
click at [360, 328] on input "input" at bounding box center [480, 337] width 325 height 36
paste input "www.linkedin.com/in/jenniediti"
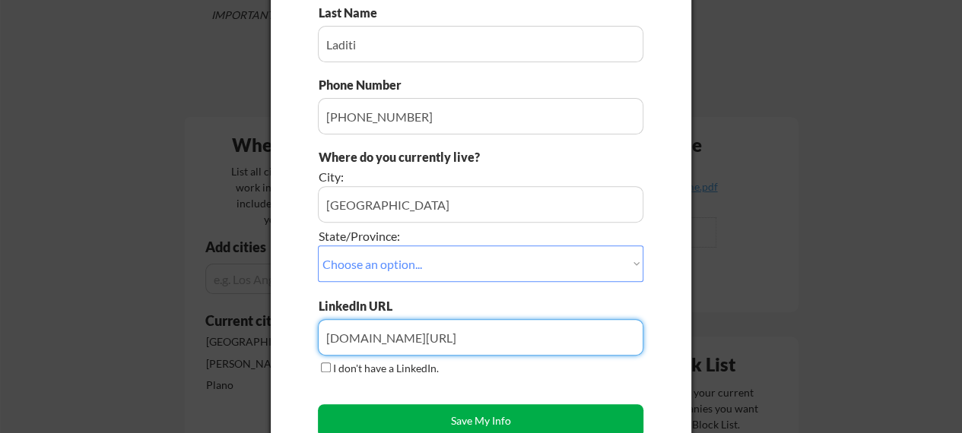
type input "www.linkedin.com/in/jenniediti"
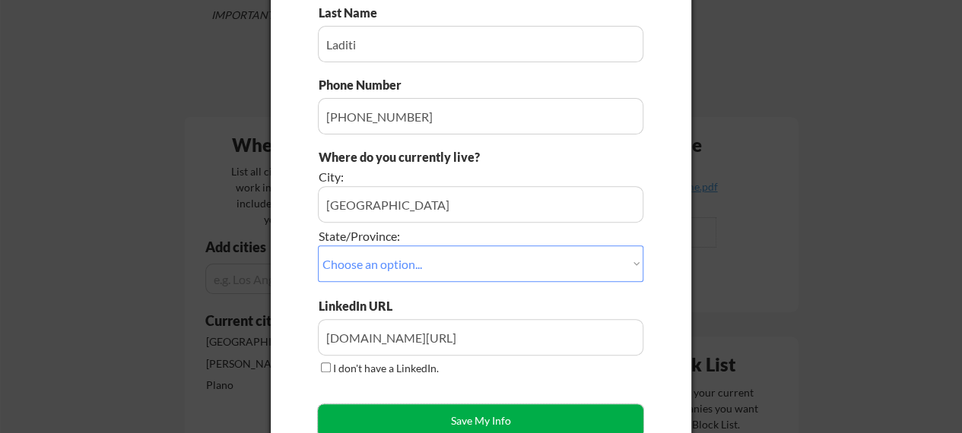
click at [476, 418] on button "Save My Info" at bounding box center [480, 420] width 325 height 33
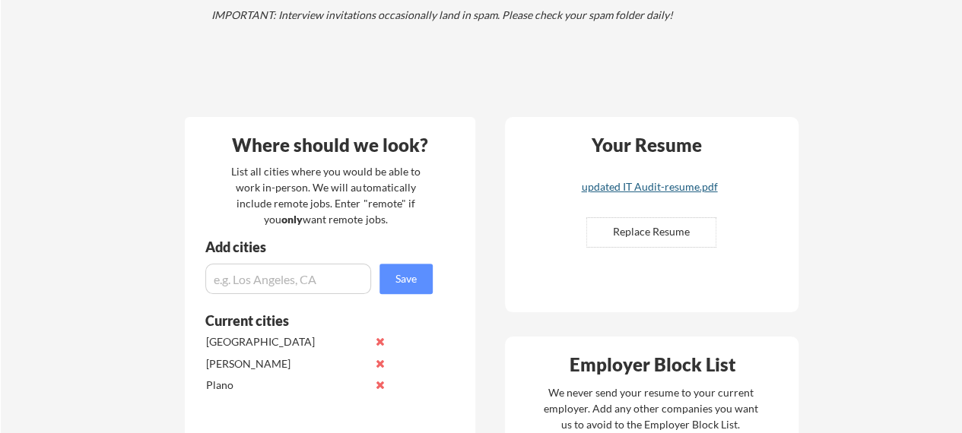
click at [679, 186] on div "updated IT Audit-resume.pdf" at bounding box center [649, 187] width 181 height 11
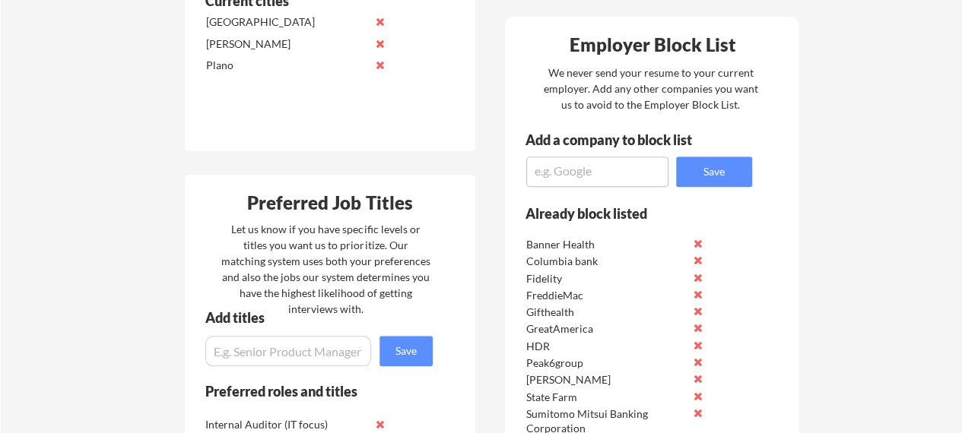
scroll to position [502, 0]
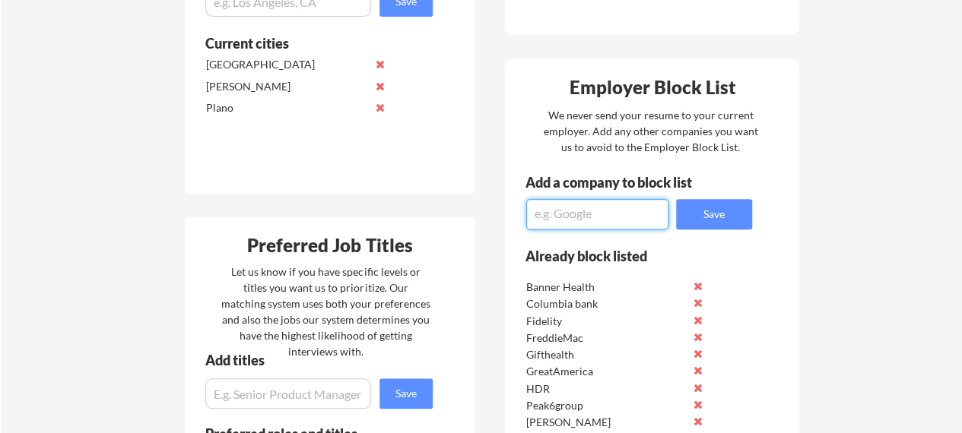
click at [601, 218] on textarea at bounding box center [597, 214] width 142 height 30
type textarea "HCC"
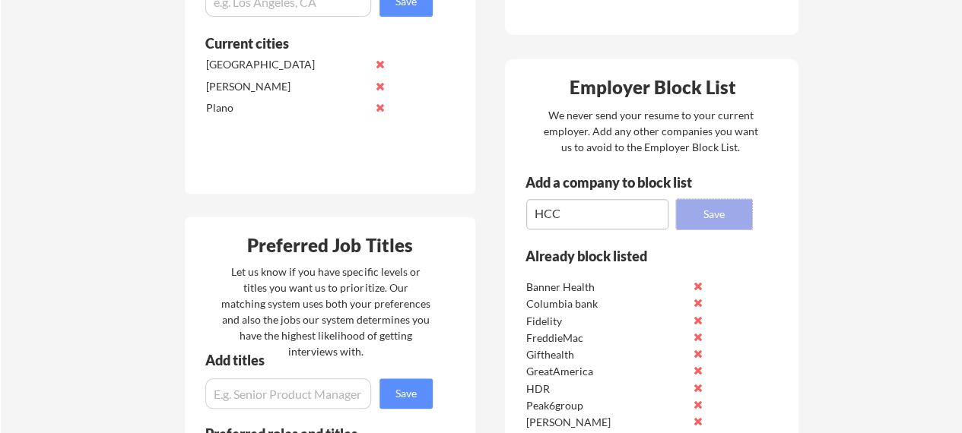
click at [697, 216] on button "Save" at bounding box center [714, 214] width 76 height 30
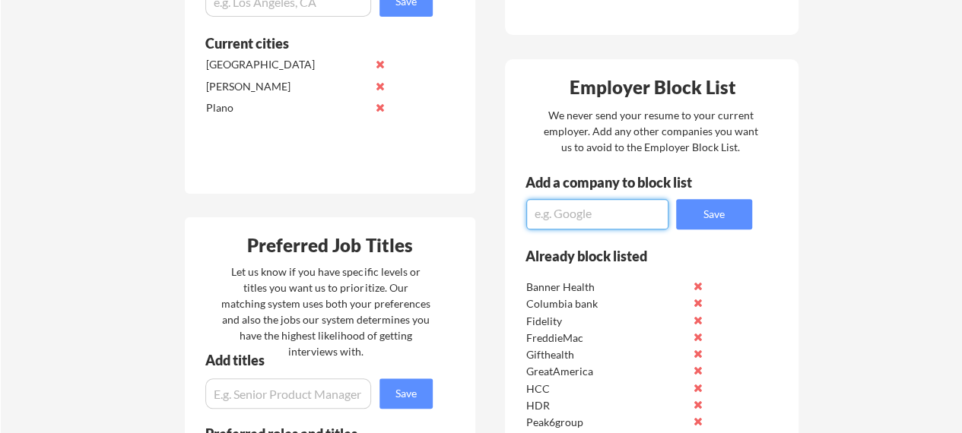
click at [614, 209] on textarea at bounding box center [597, 214] width 142 height 30
type textarea "Children's Health"
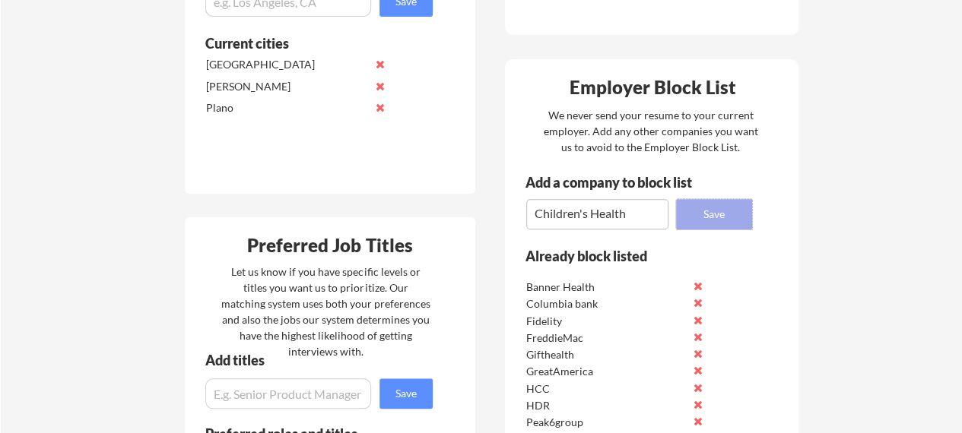
click at [702, 212] on button "Save" at bounding box center [714, 214] width 76 height 30
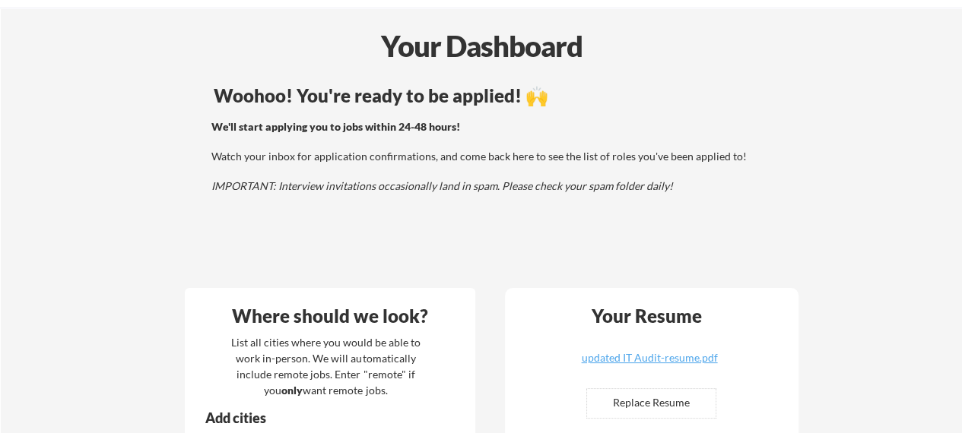
scroll to position [0, 0]
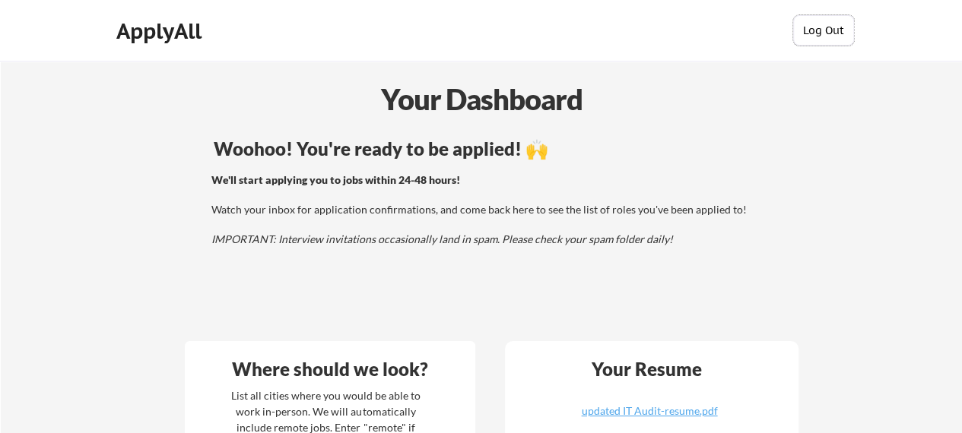
click at [829, 26] on button "Log Out" at bounding box center [823, 30] width 61 height 30
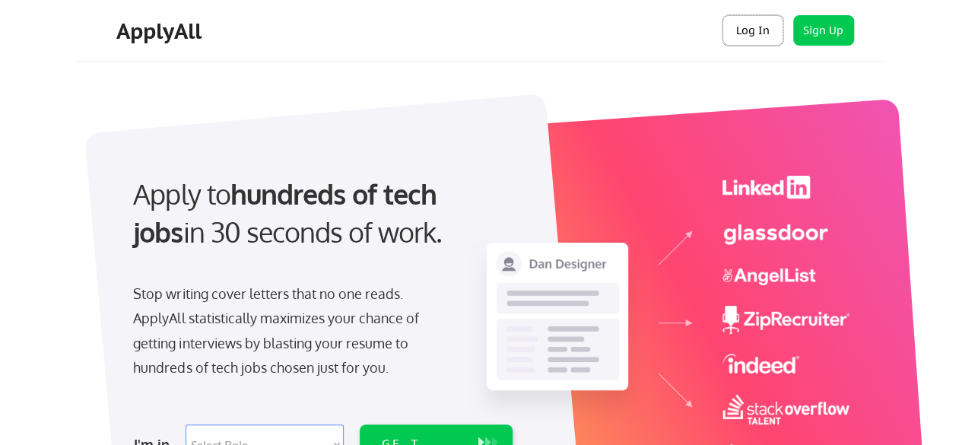
click at [768, 24] on button "Log In" at bounding box center [752, 30] width 61 height 30
